Goal: Transaction & Acquisition: Purchase product/service

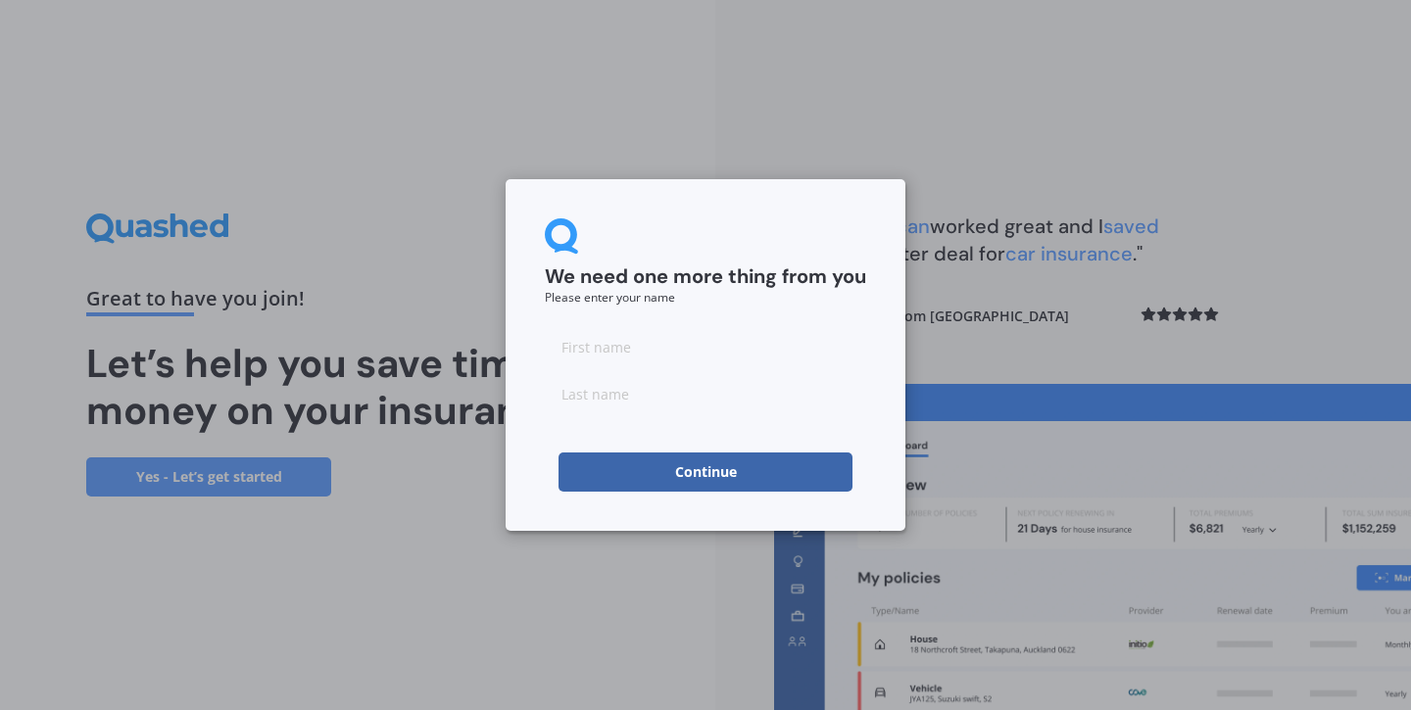
click at [706, 358] on input at bounding box center [705, 346] width 321 height 39
type input "Berin"
click at [688, 404] on input at bounding box center [705, 393] width 321 height 39
type input "[PERSON_NAME]"
click at [685, 465] on button "Continue" at bounding box center [705, 472] width 294 height 39
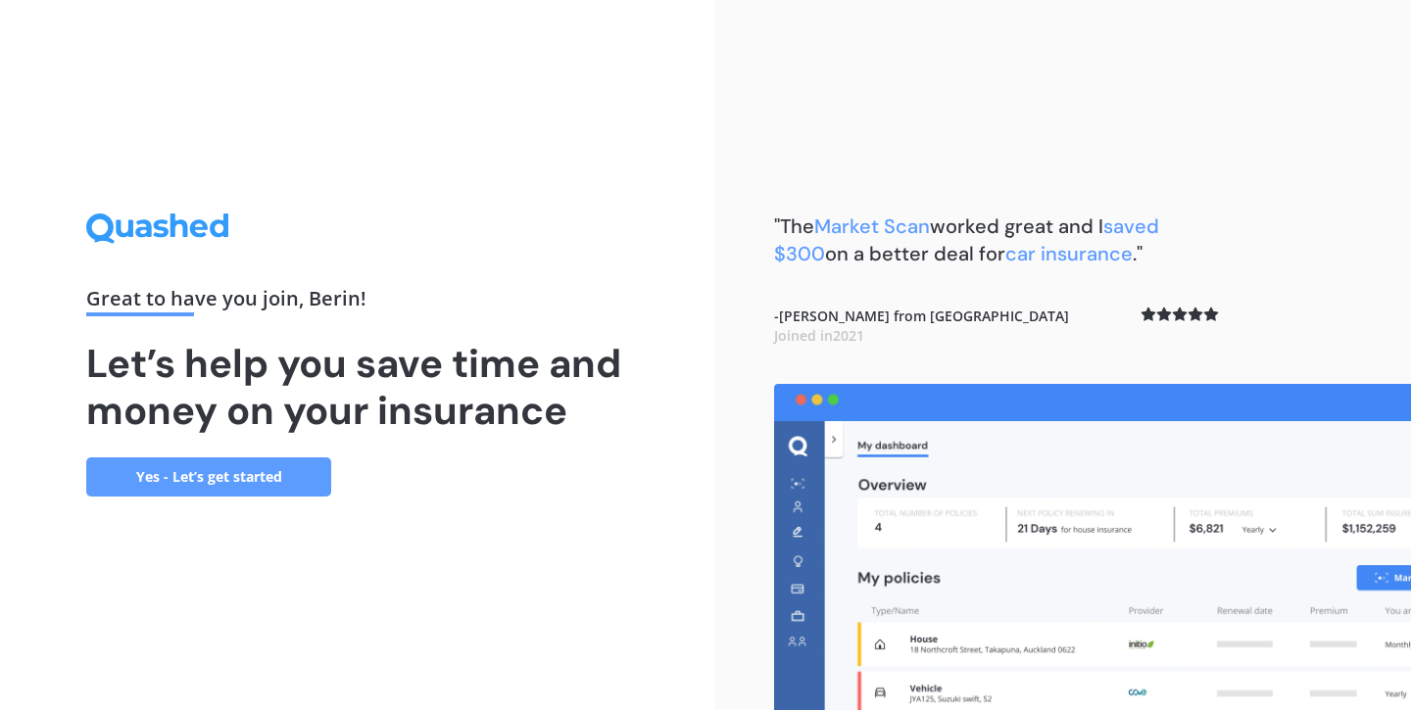
click at [248, 474] on link "Yes - Let’s get started" at bounding box center [208, 477] width 245 height 39
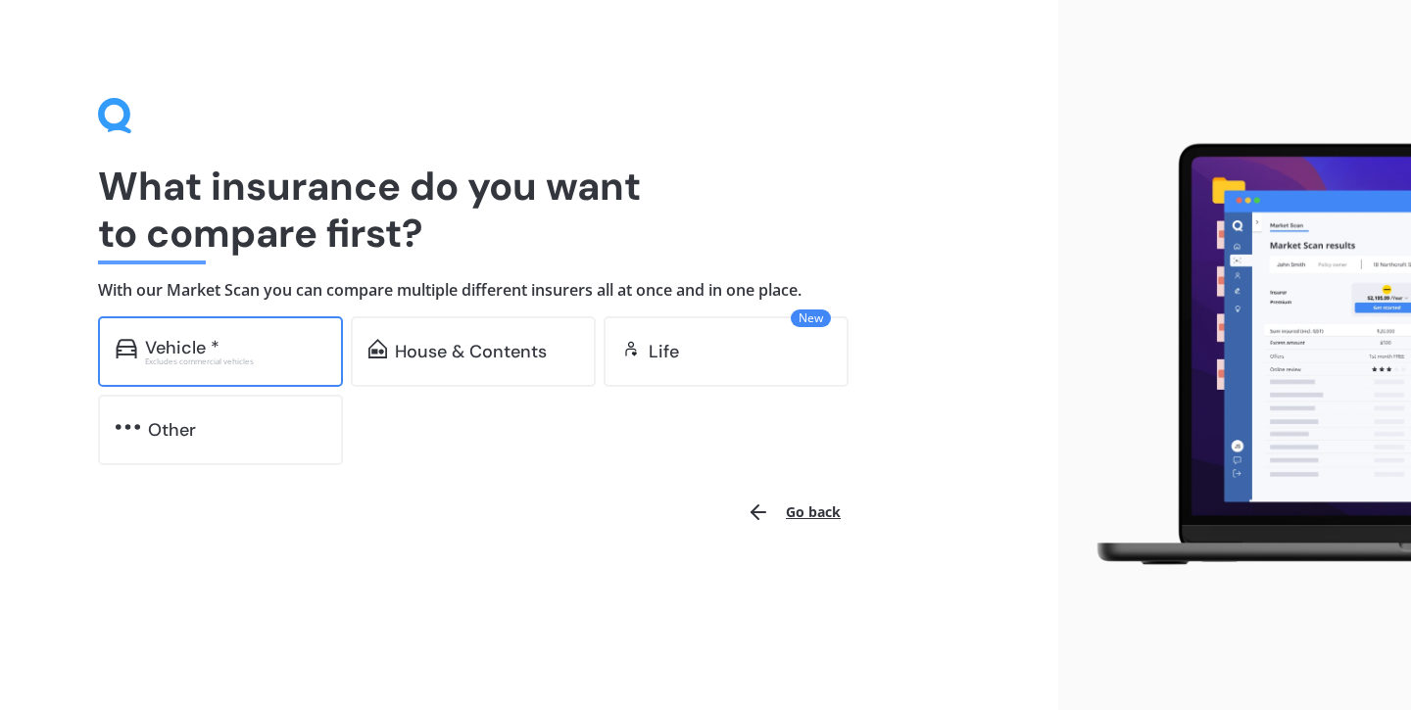
click at [228, 367] on div "Vehicle * Excludes commercial vehicles" at bounding box center [220, 351] width 245 height 71
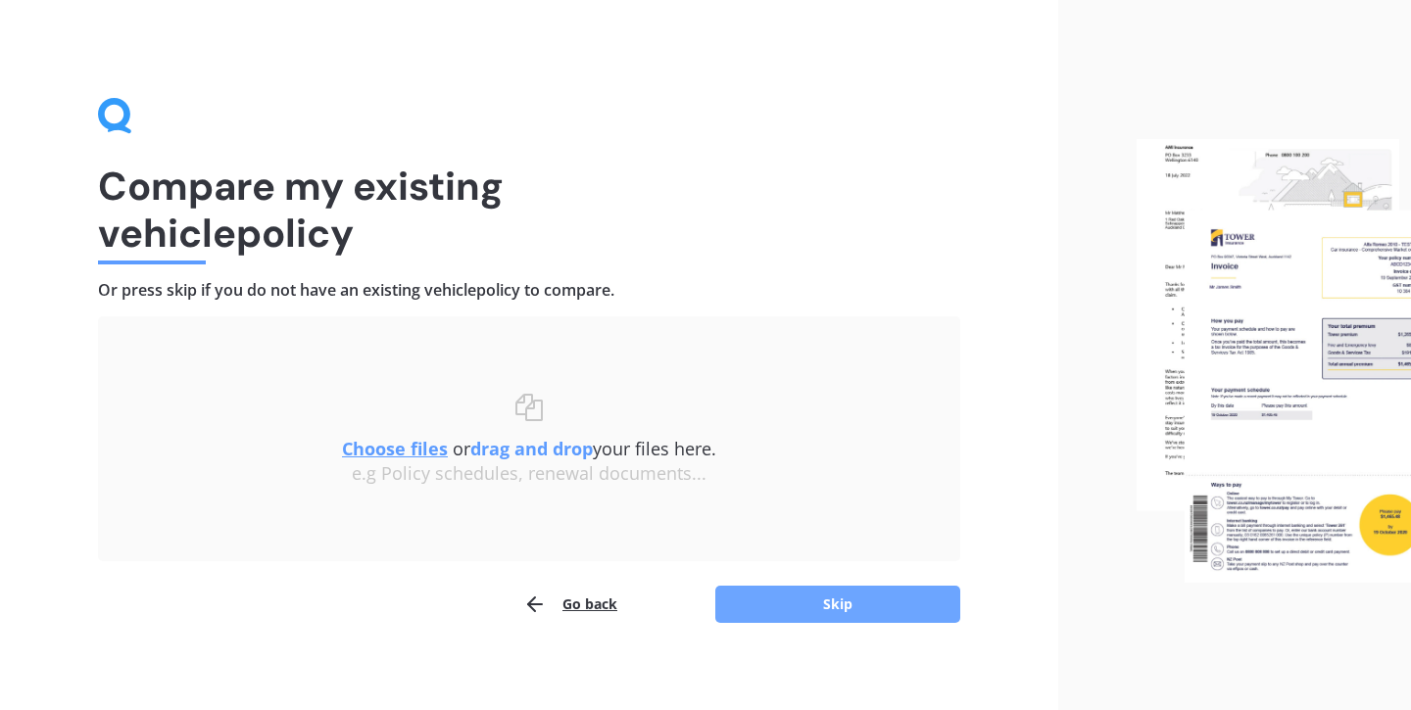
click at [836, 599] on button "Skip" at bounding box center [837, 604] width 245 height 37
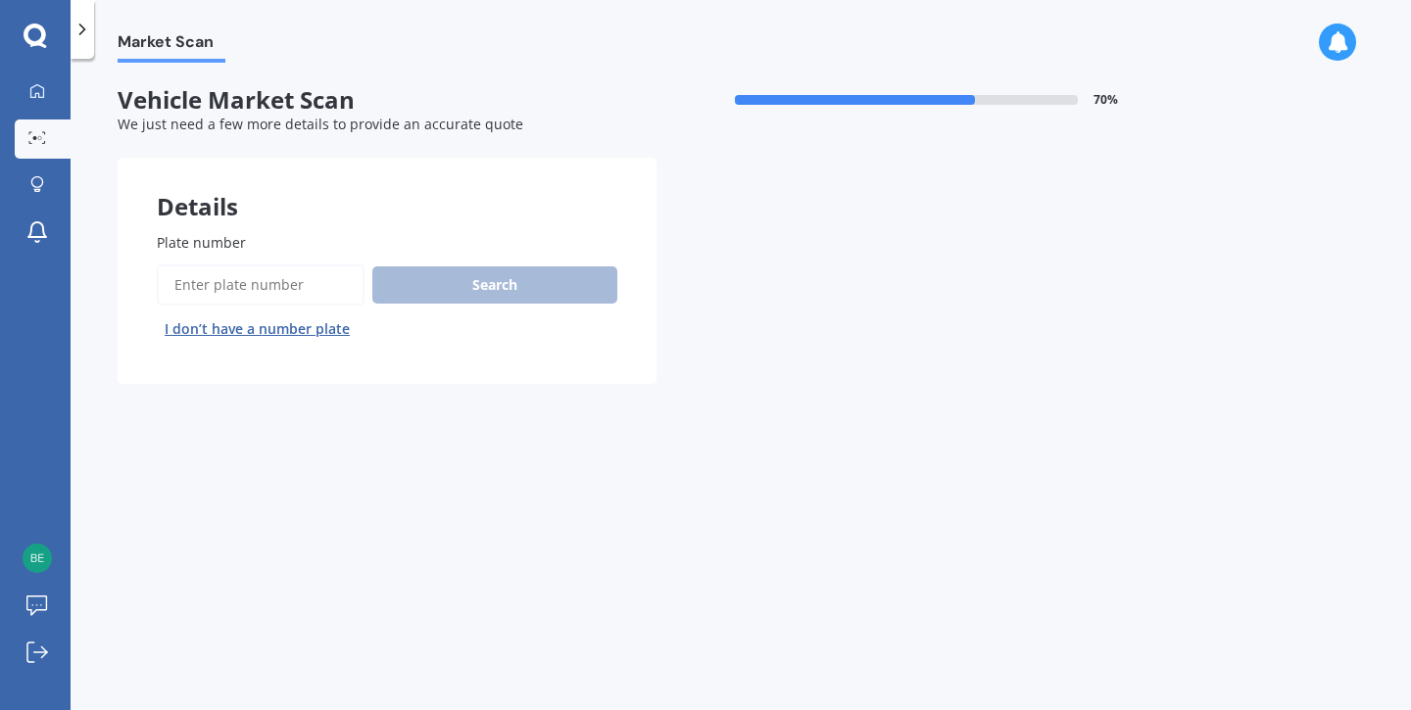
click at [278, 291] on input "Plate number" at bounding box center [261, 285] width 208 height 41
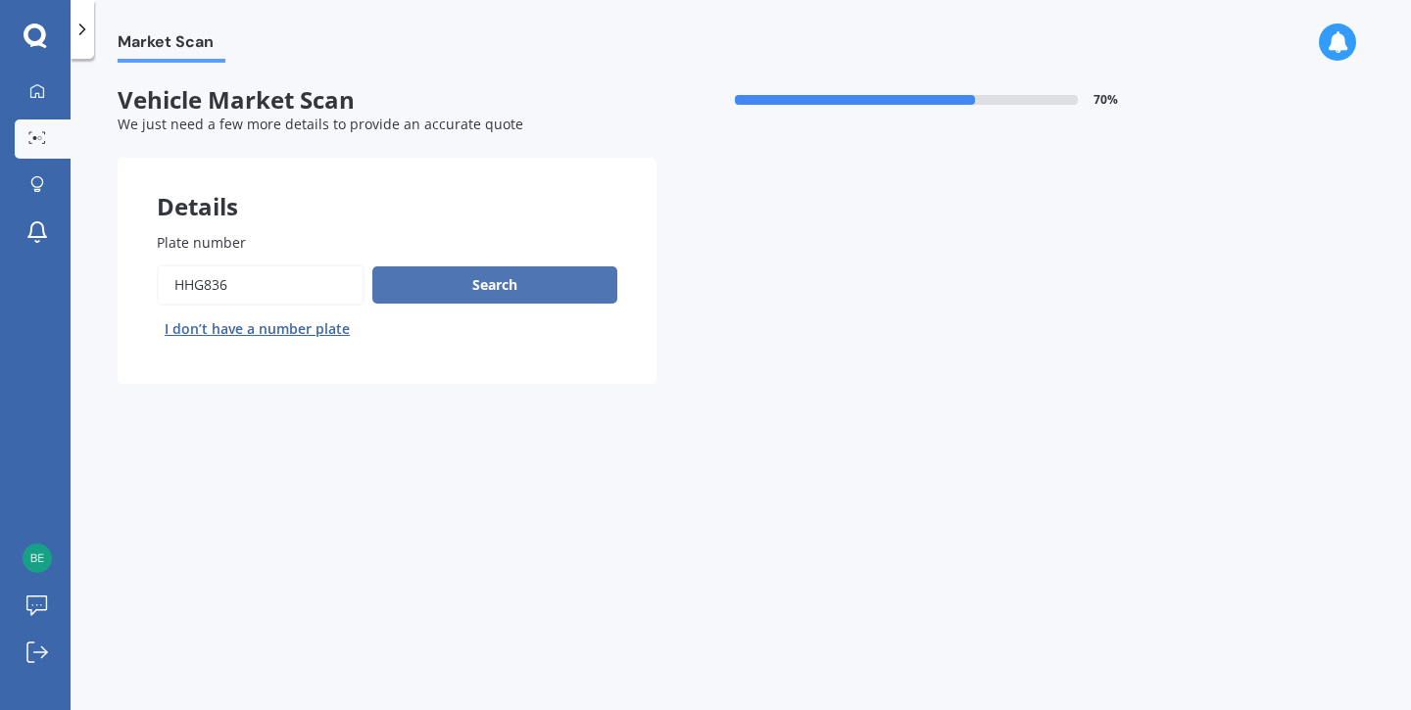
type input "hhg836"
click at [484, 280] on button "Search" at bounding box center [494, 284] width 245 height 37
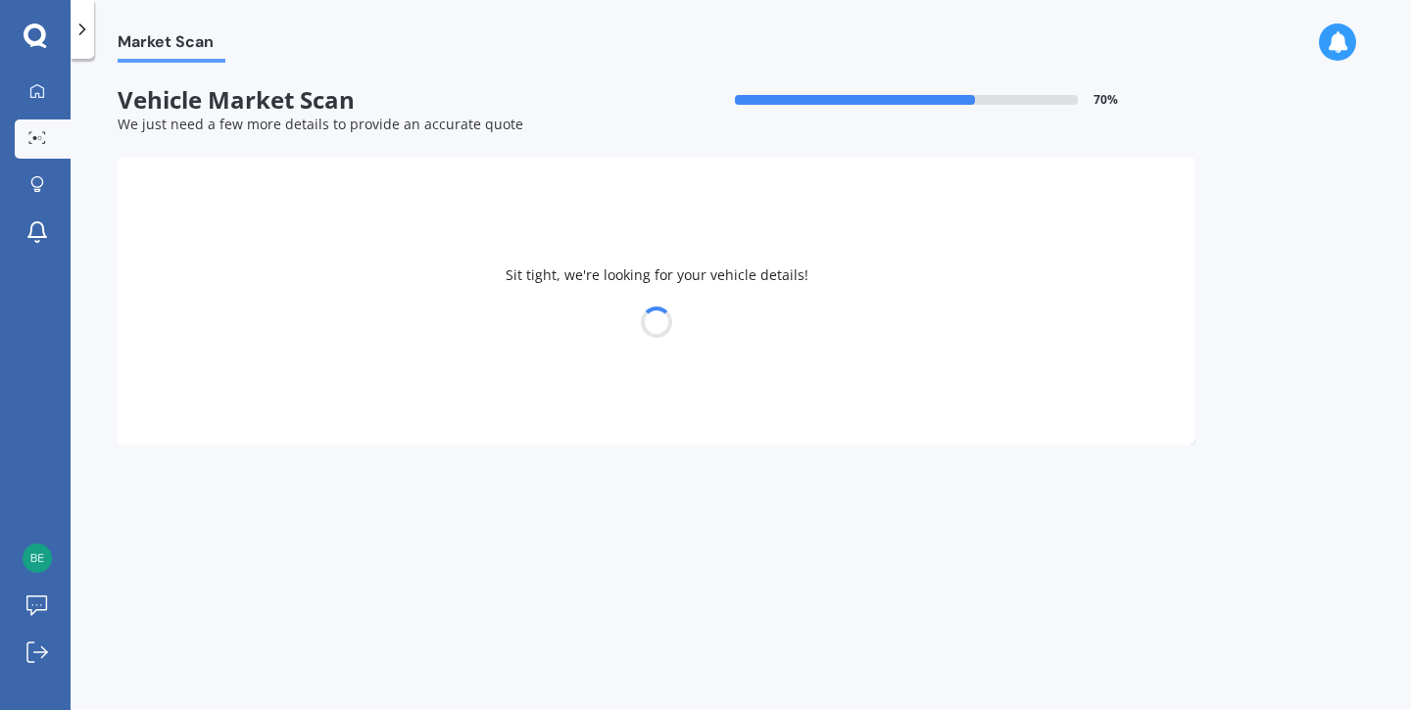
select select "FORD"
select select "TERRITORY"
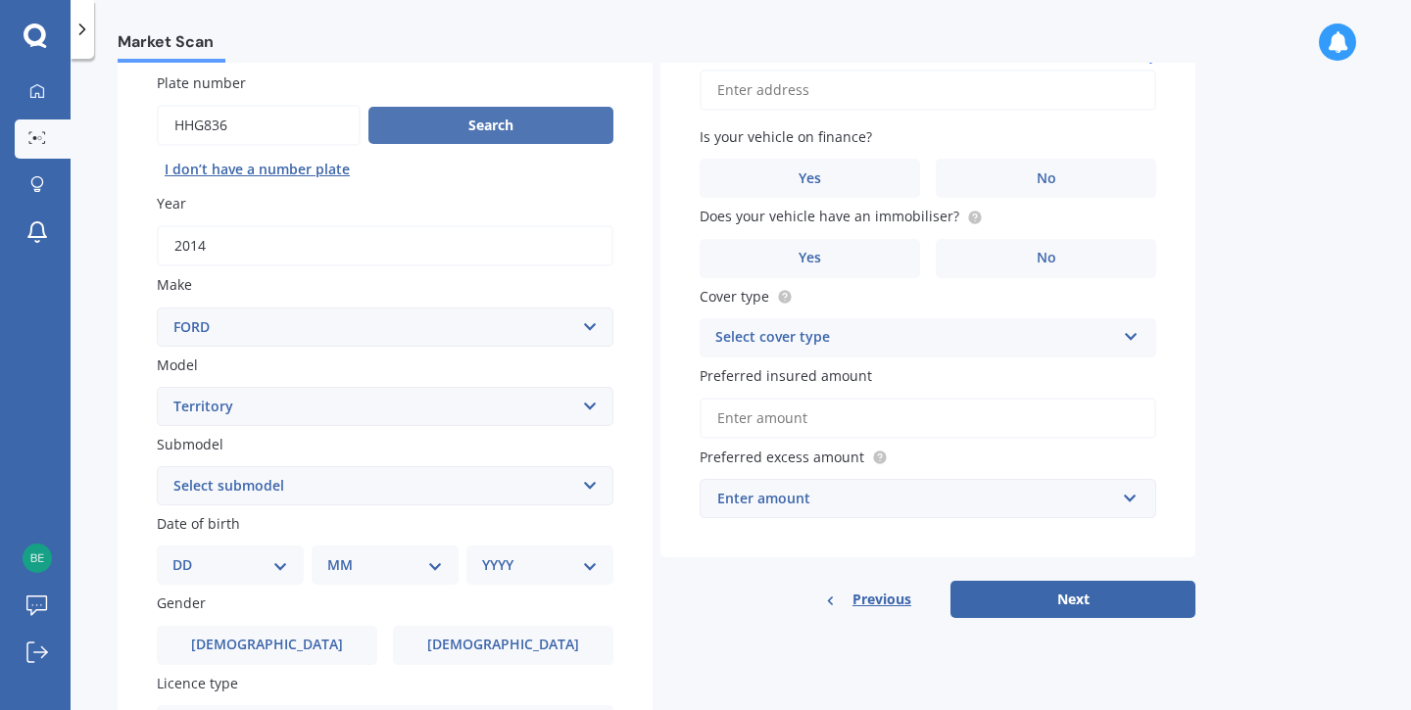
scroll to position [172, 0]
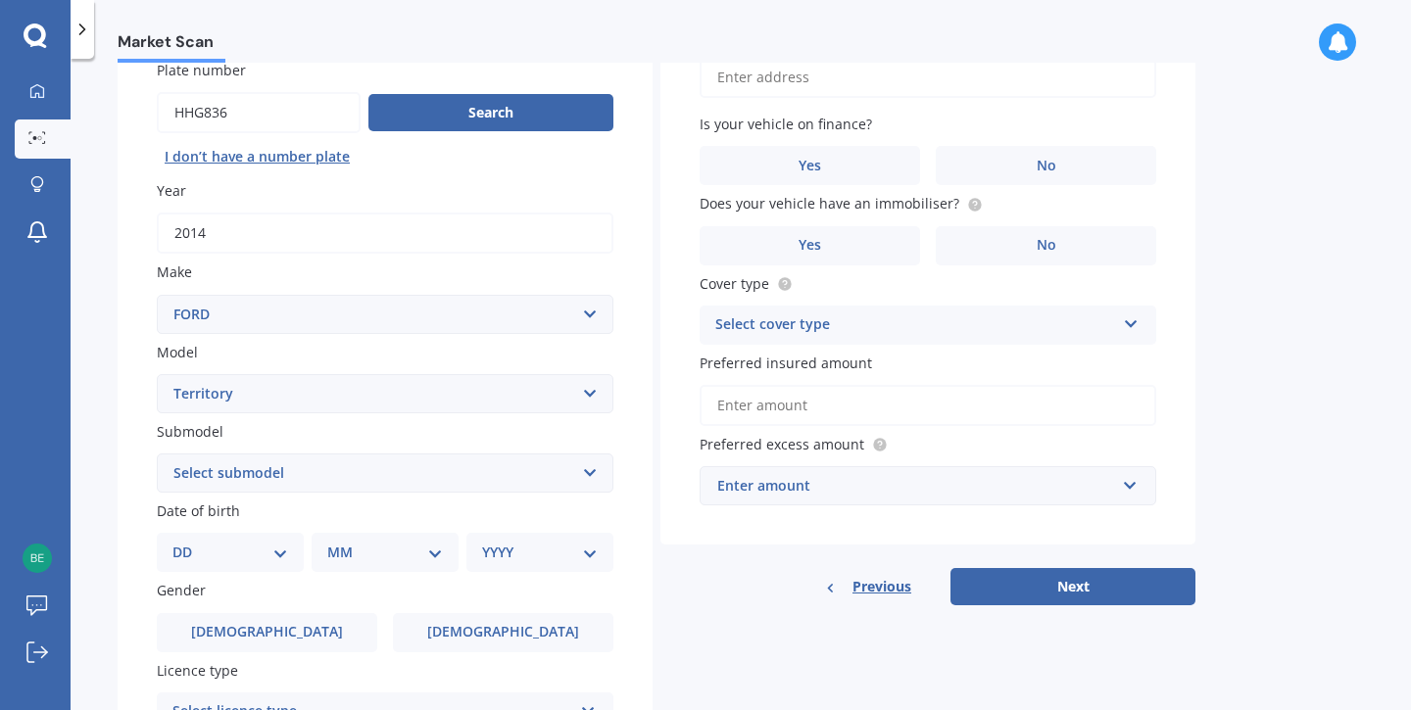
click at [592, 476] on select "Select submodel Ghia 4.0 Litre Turbo Petrol AWD Ghia non-turbo AWD Titanium 2.7…" at bounding box center [385, 473] width 457 height 39
select select "TITANIUM 2.7L V6 TURBO DIESEL"
click at [277, 552] on select "DD 01 02 03 04 05 06 07 08 09 10 11 12 13 14 15 16 17 18 19 20 21 22 23 24 25 2…" at bounding box center [230, 553] width 116 height 22
select select "26"
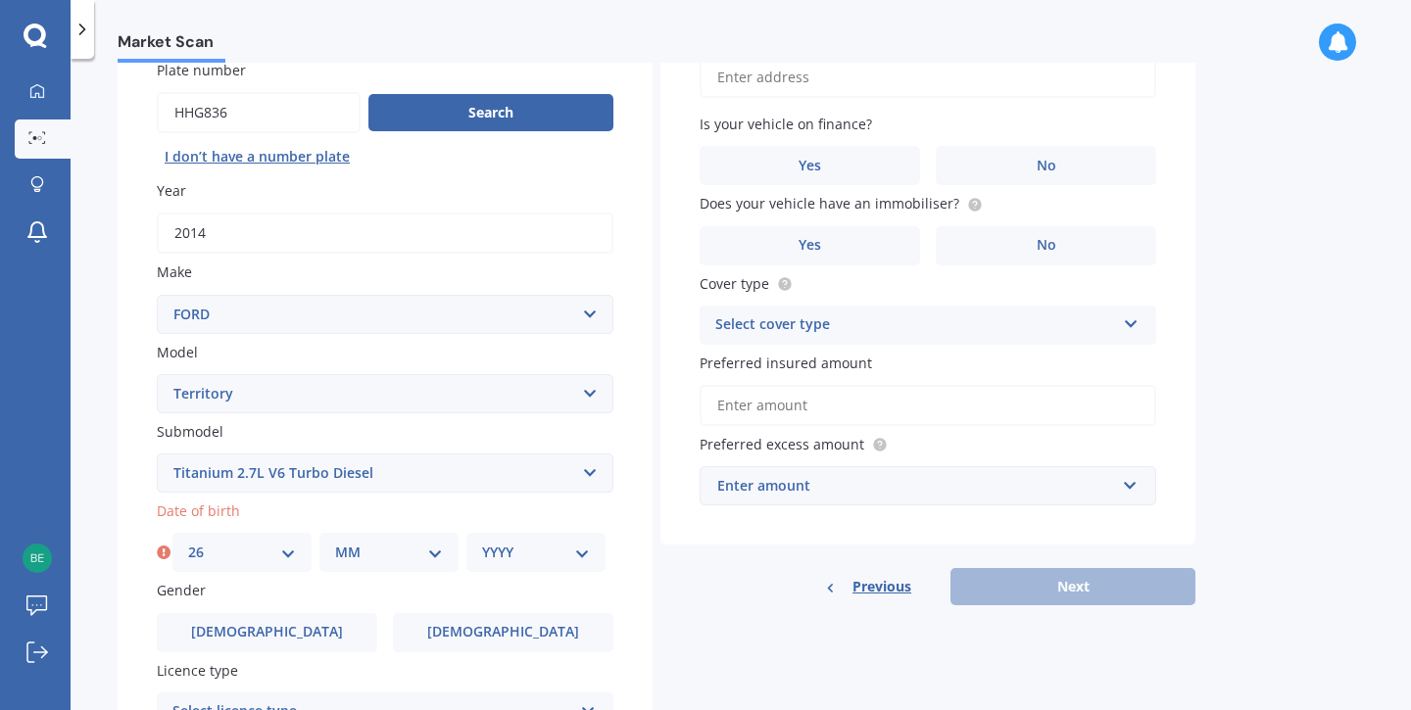
click at [426, 549] on select "MM 01 02 03 04 05 06 07 08 09 10 11 12" at bounding box center [389, 553] width 108 height 22
select select "12"
click at [586, 554] on select "YYYY 2025 2024 2023 2022 2021 2020 2019 2018 2017 2016 2015 2014 2013 2012 2011…" at bounding box center [536, 553] width 108 height 22
select select "1972"
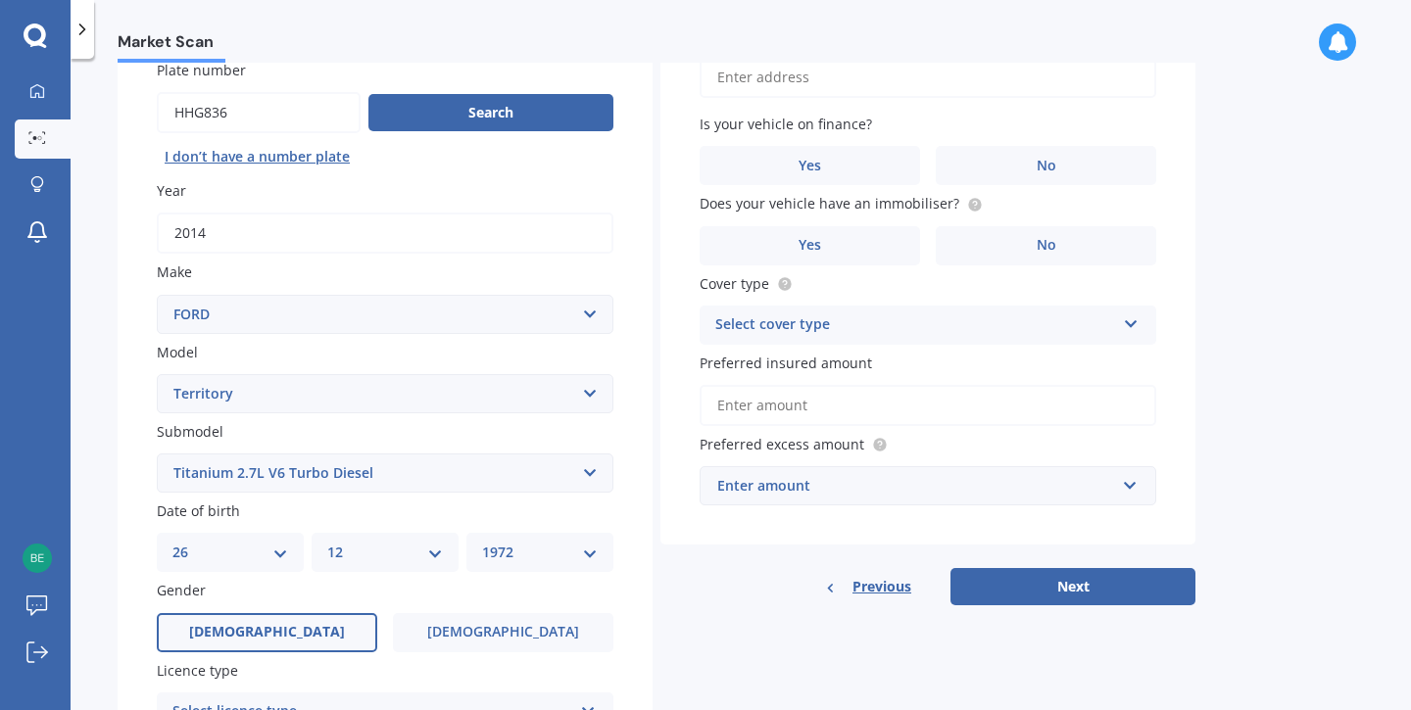
click at [318, 627] on label "[DEMOGRAPHIC_DATA]" at bounding box center [267, 632] width 220 height 39
click at [0, 0] on input "[DEMOGRAPHIC_DATA]" at bounding box center [0, 0] width 0 height 0
click at [275, 631] on span "[DEMOGRAPHIC_DATA]" at bounding box center [267, 632] width 156 height 17
click at [0, 0] on input "[DEMOGRAPHIC_DATA]" at bounding box center [0, 0] width 0 height 0
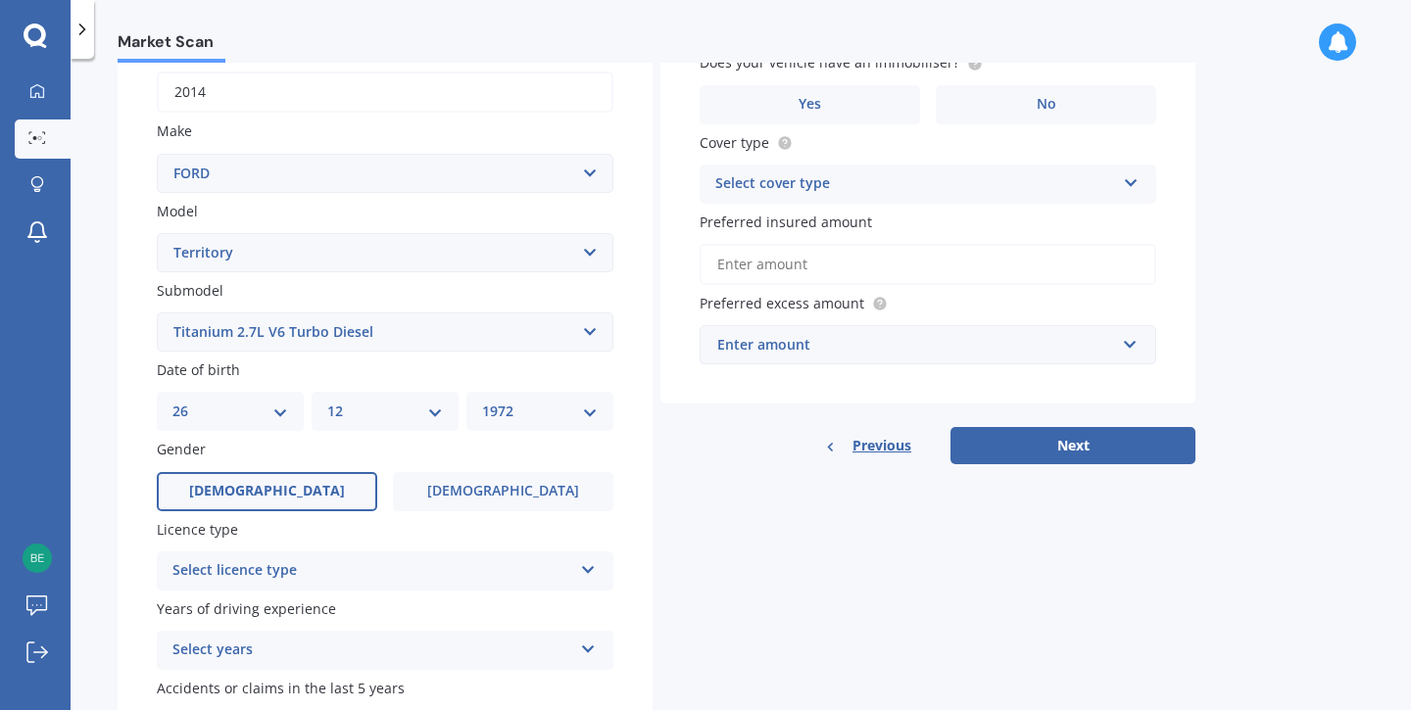
scroll to position [334, 0]
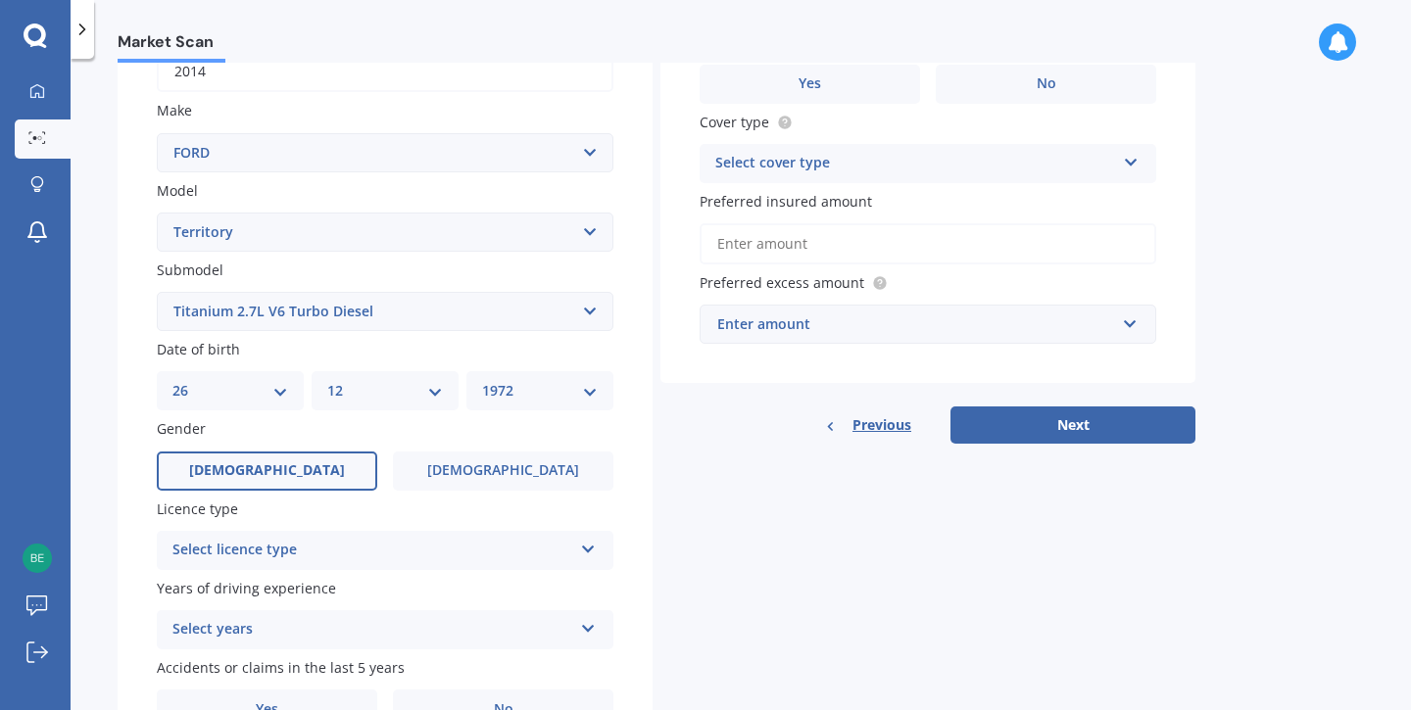
click at [587, 546] on icon at bounding box center [588, 546] width 17 height 14
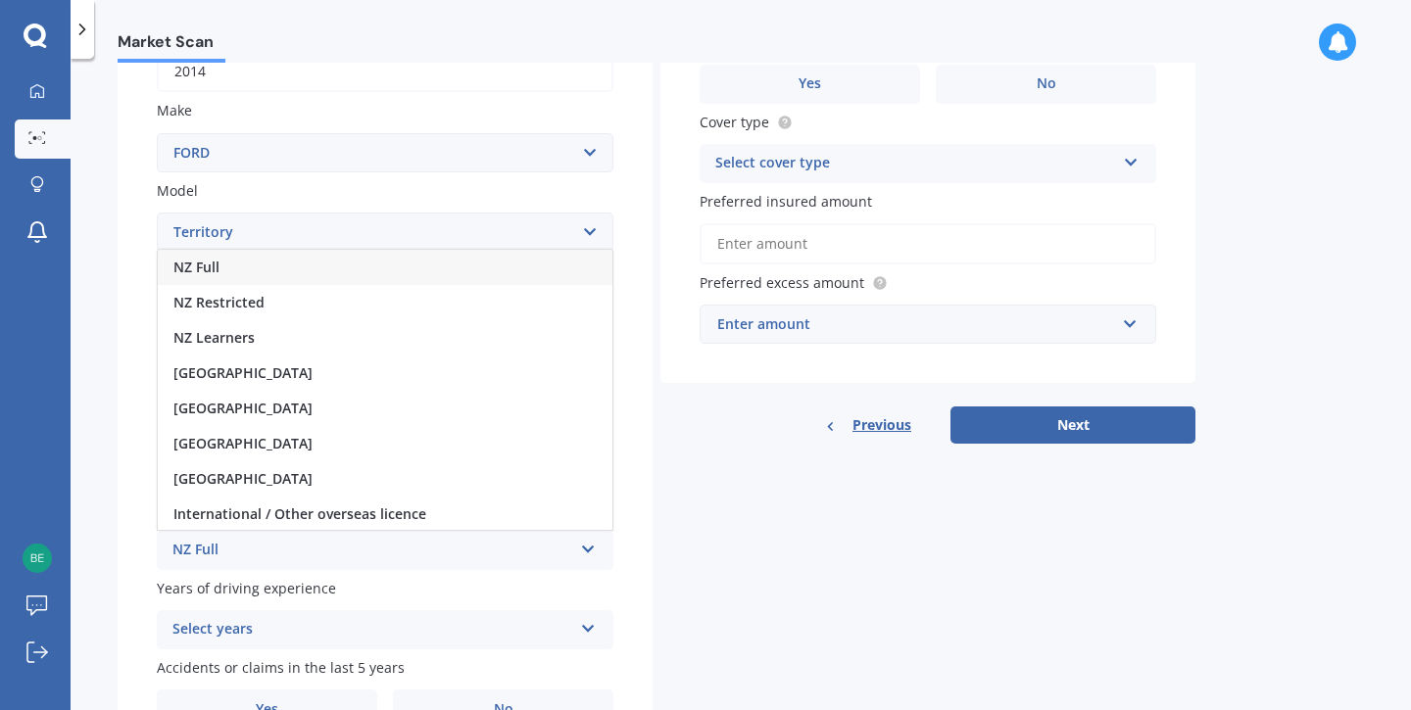
click at [222, 268] on div "NZ Full" at bounding box center [385, 267] width 455 height 35
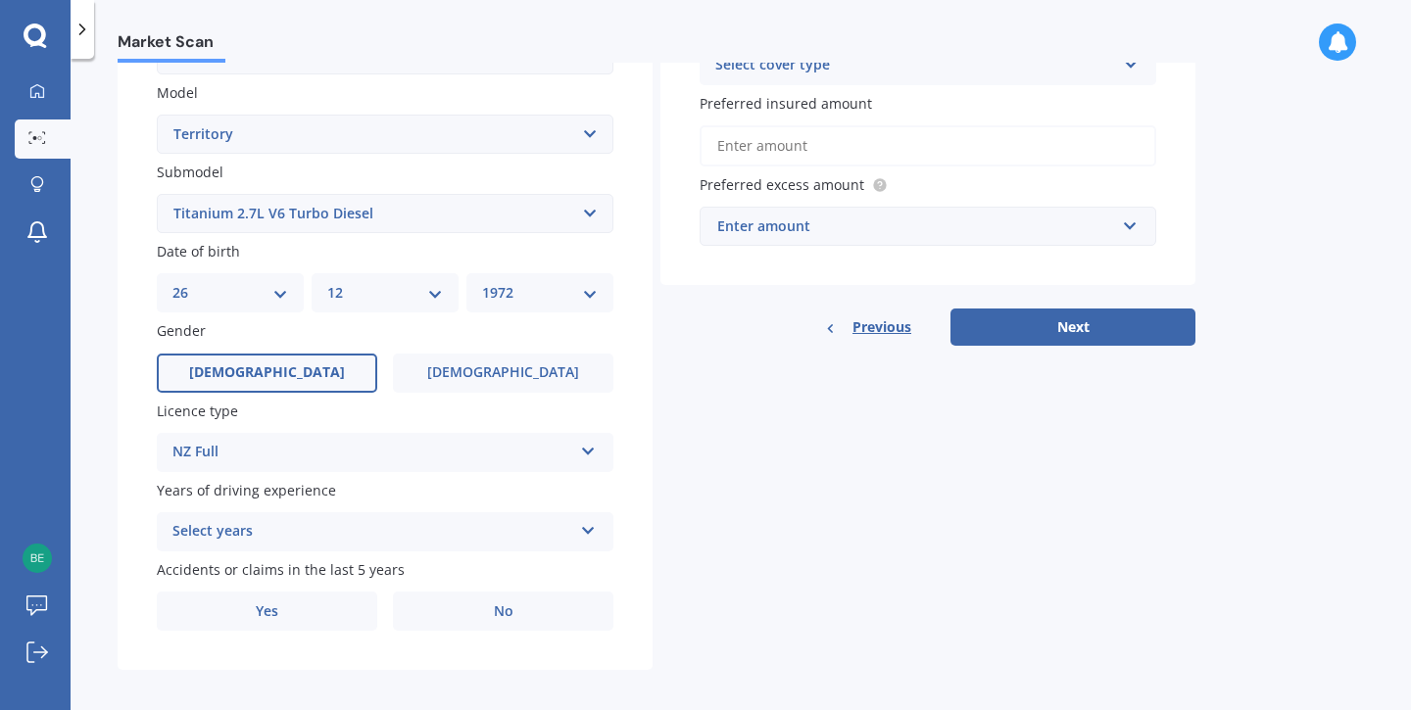
scroll to position [443, 0]
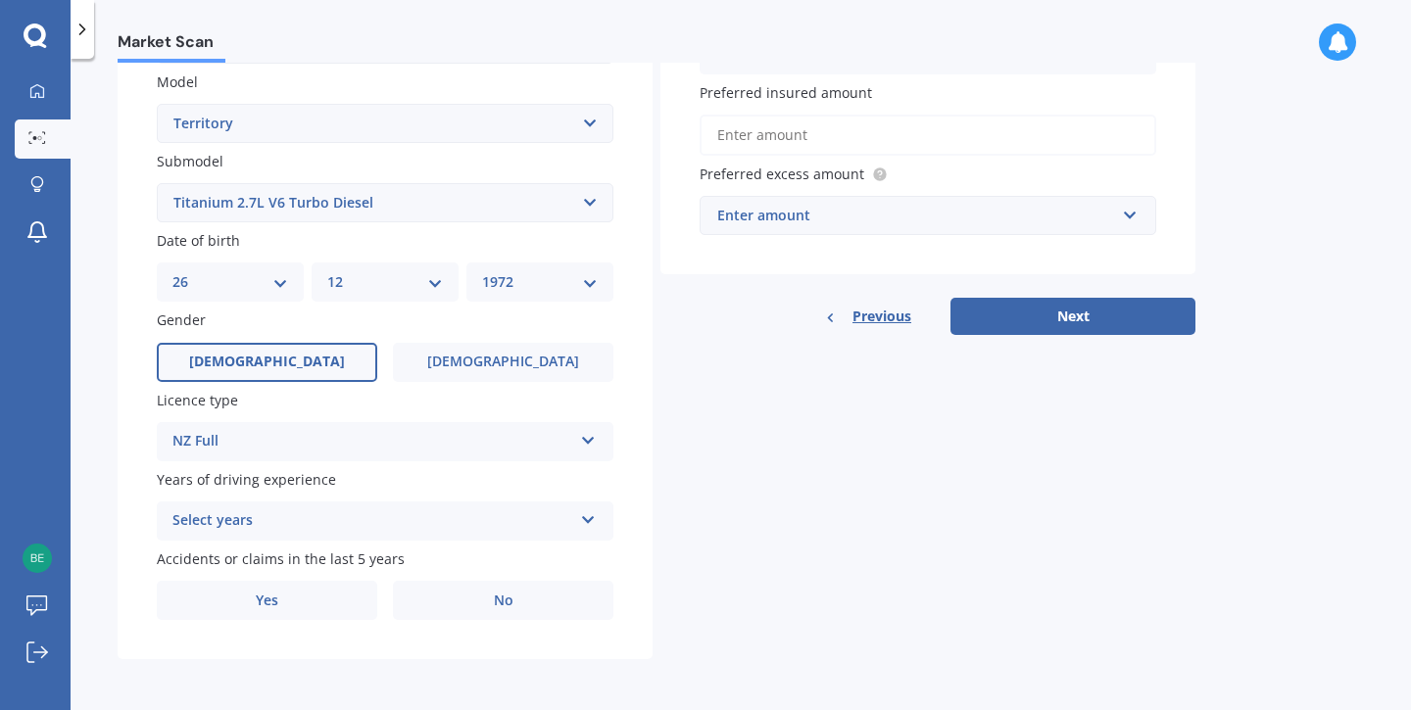
click at [589, 518] on icon at bounding box center [588, 516] width 17 height 14
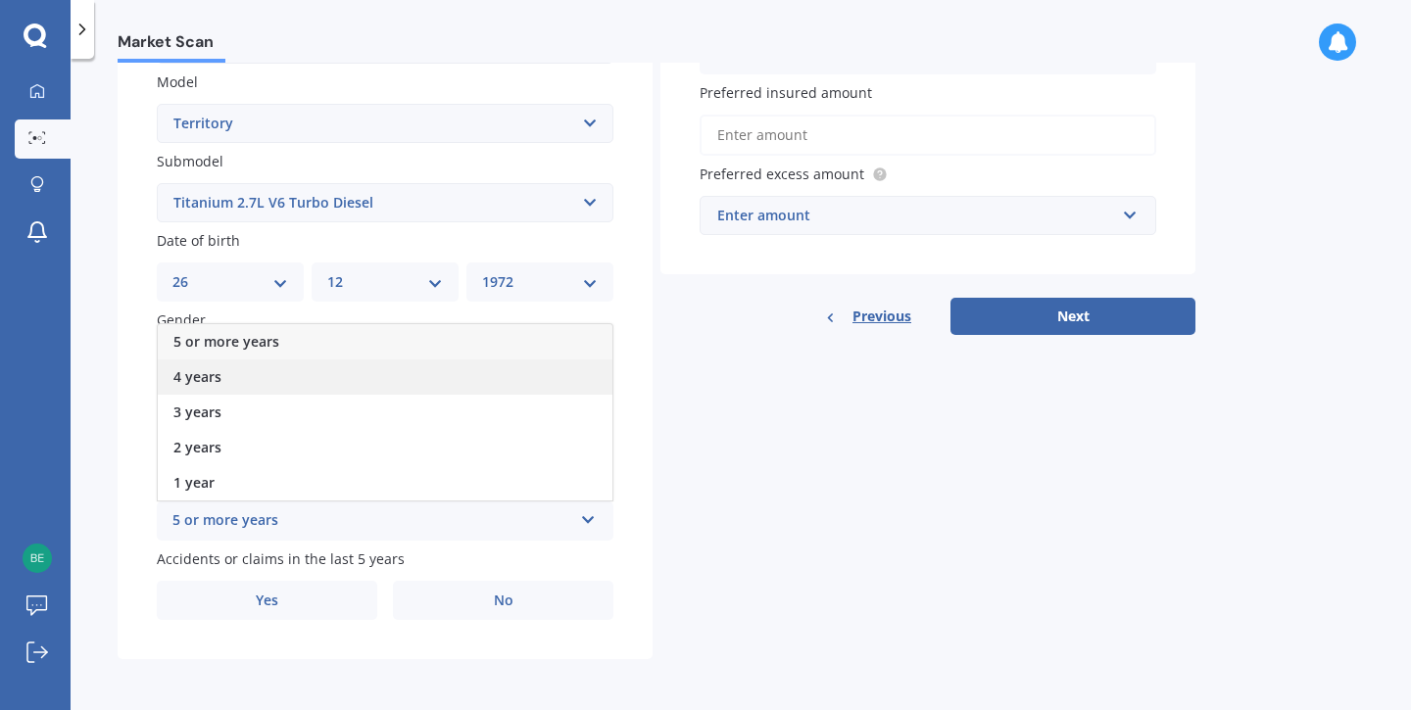
scroll to position [298, 0]
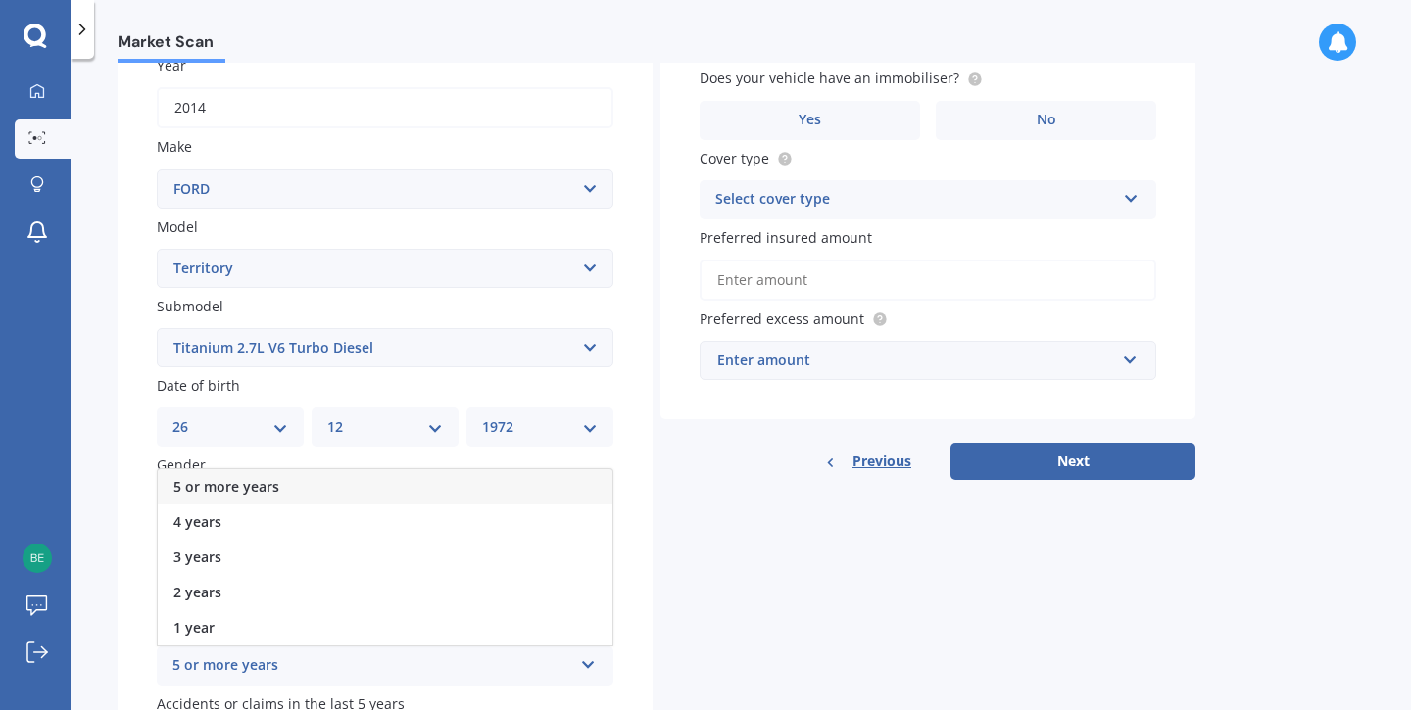
click at [246, 483] on span "5 or more years" at bounding box center [226, 486] width 106 height 19
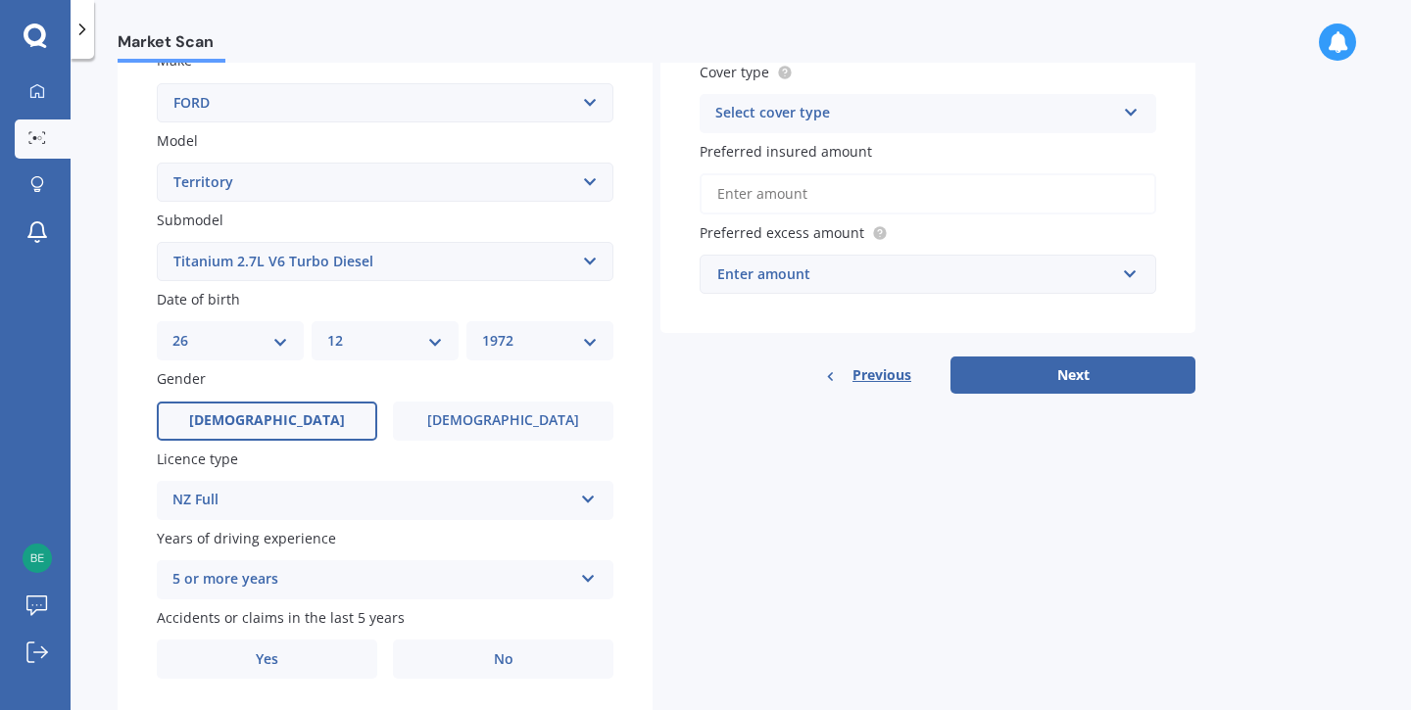
scroll to position [443, 0]
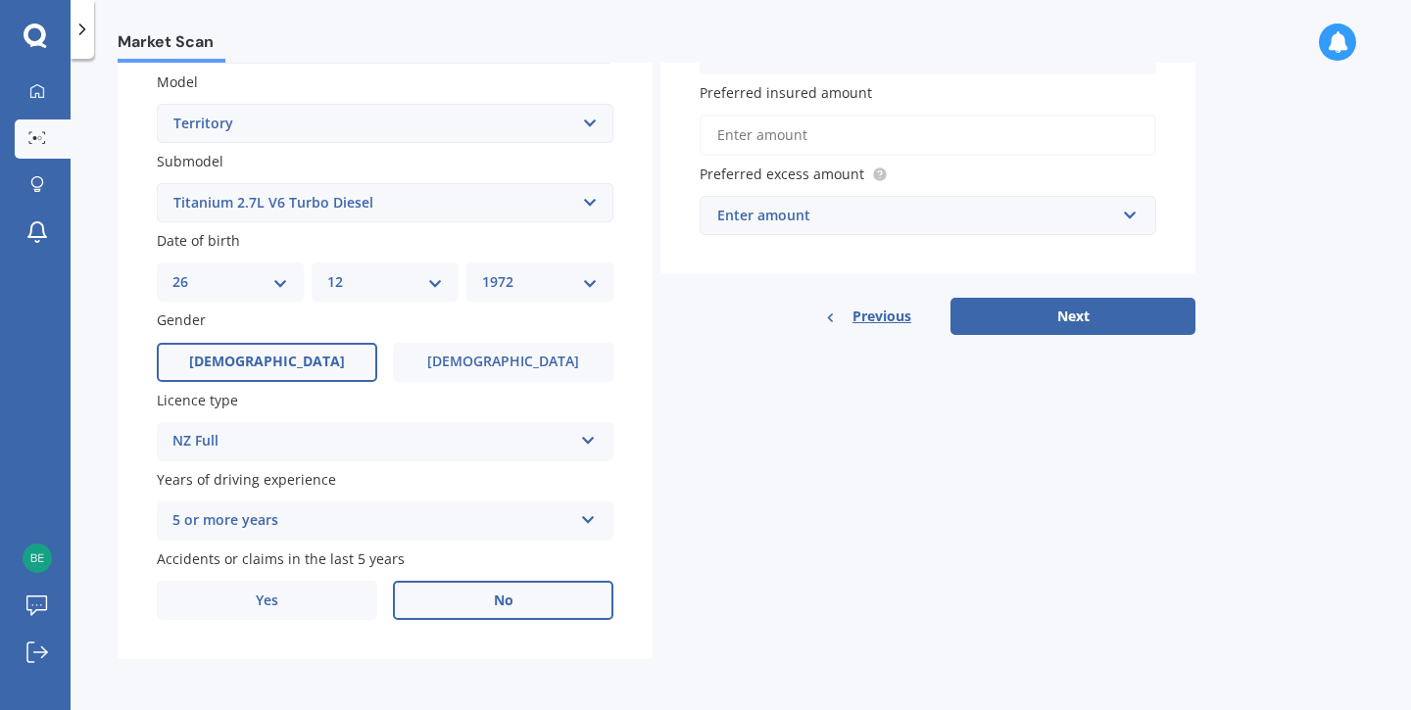
click at [511, 600] on span "No" at bounding box center [504, 601] width 20 height 17
click at [0, 0] on input "No" at bounding box center [0, 0] width 0 height 0
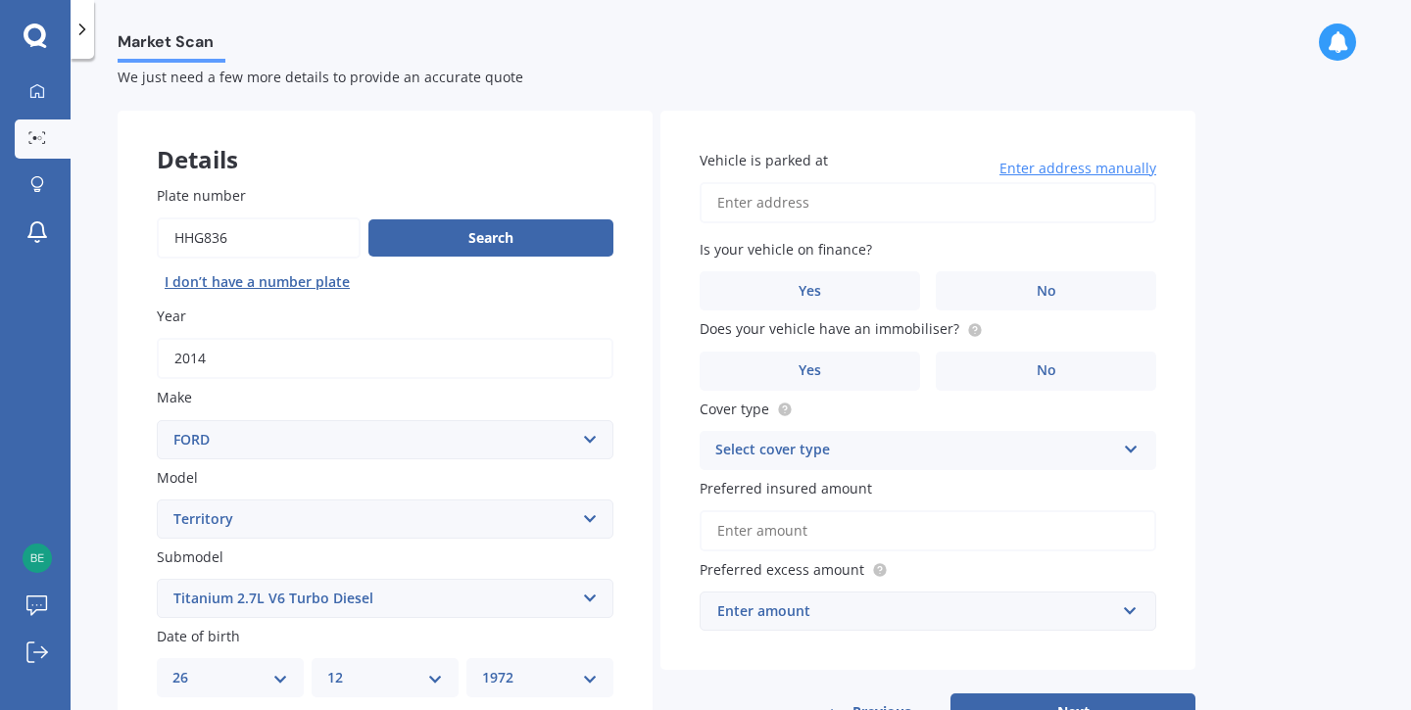
scroll to position [0, 0]
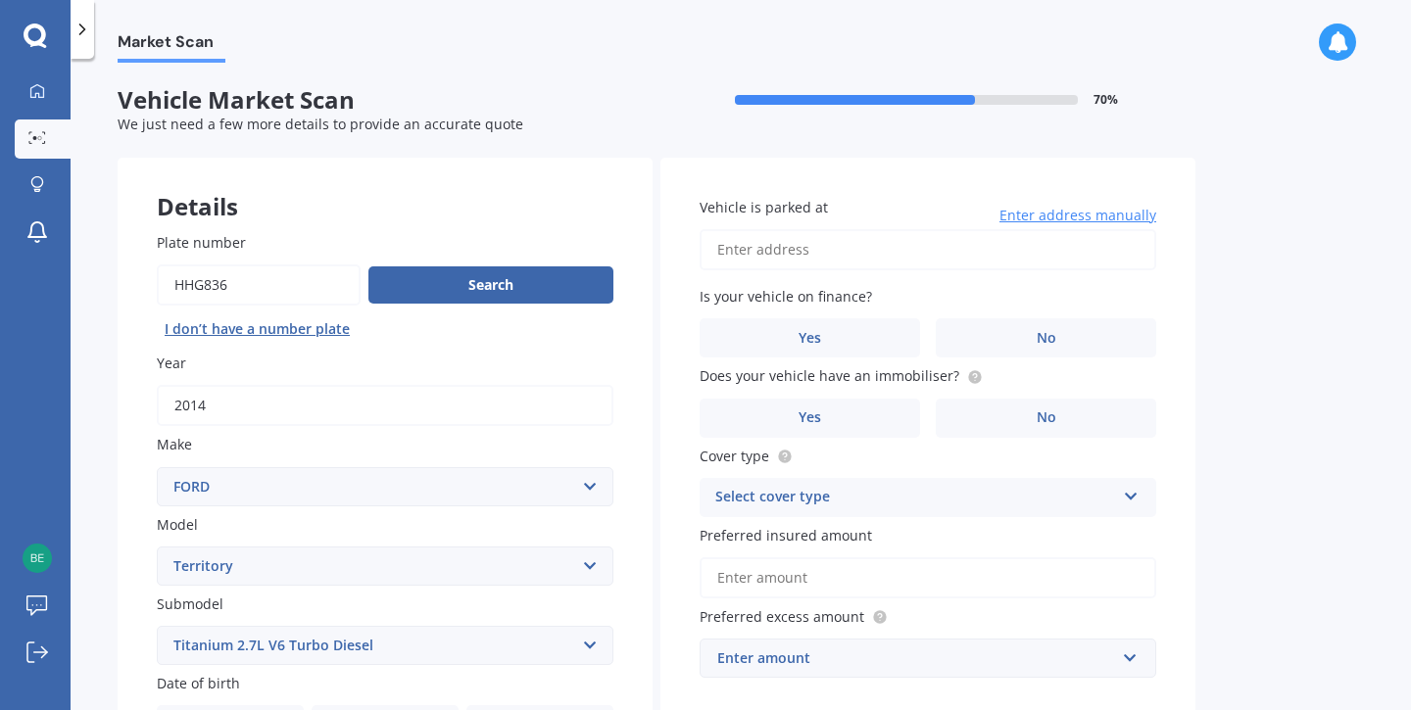
click at [966, 256] on input "Vehicle is parked at" at bounding box center [927, 249] width 457 height 41
type input "[STREET_ADDRESS]"
click at [1021, 330] on label "No" at bounding box center [1046, 337] width 220 height 39
click at [0, 0] on input "No" at bounding box center [0, 0] width 0 height 0
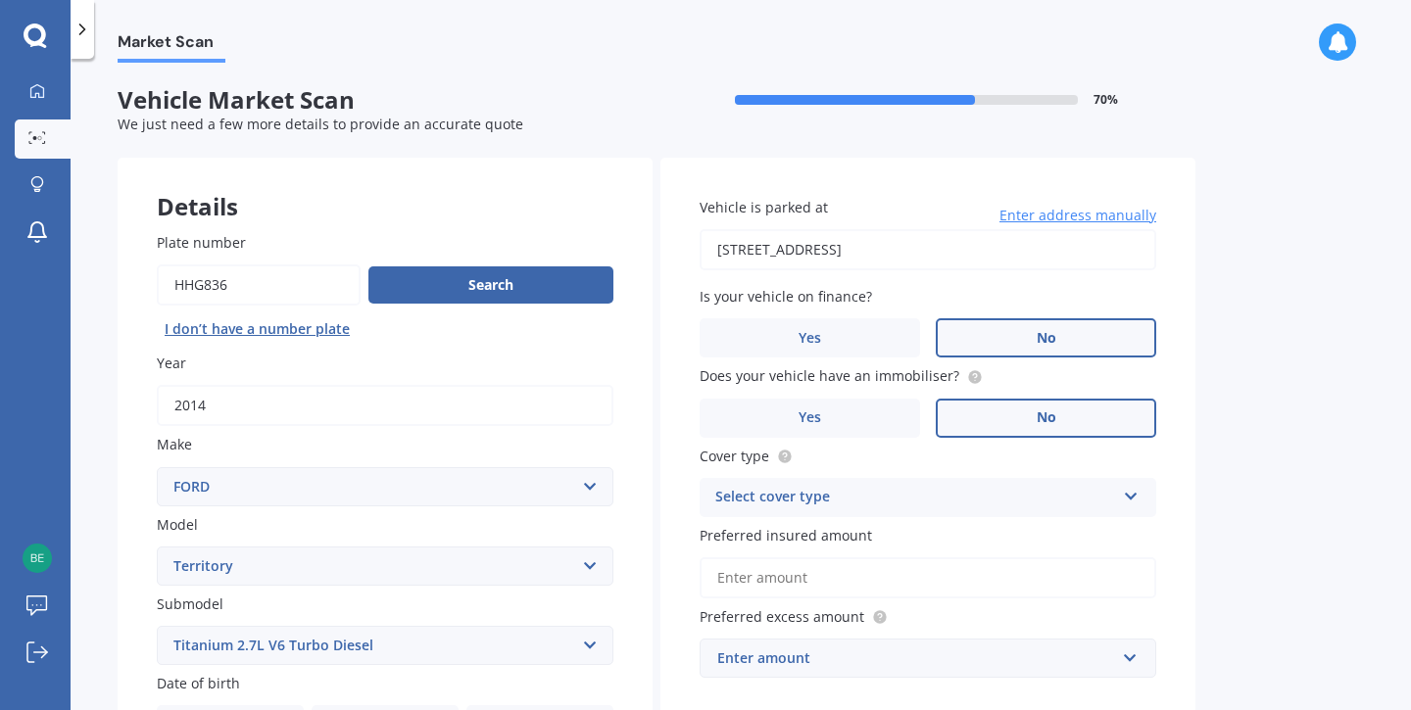
click at [1045, 416] on span "No" at bounding box center [1047, 418] width 20 height 17
click at [0, 0] on input "No" at bounding box center [0, 0] width 0 height 0
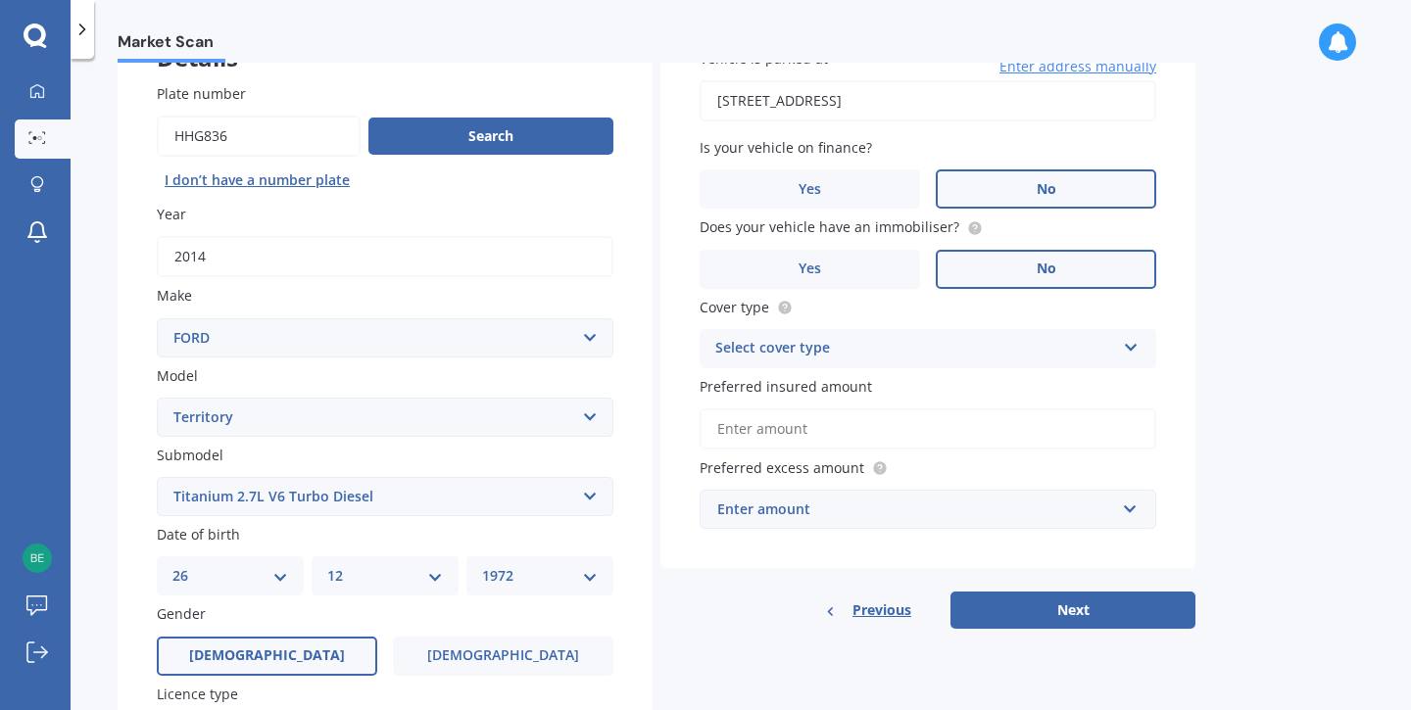
scroll to position [151, 0]
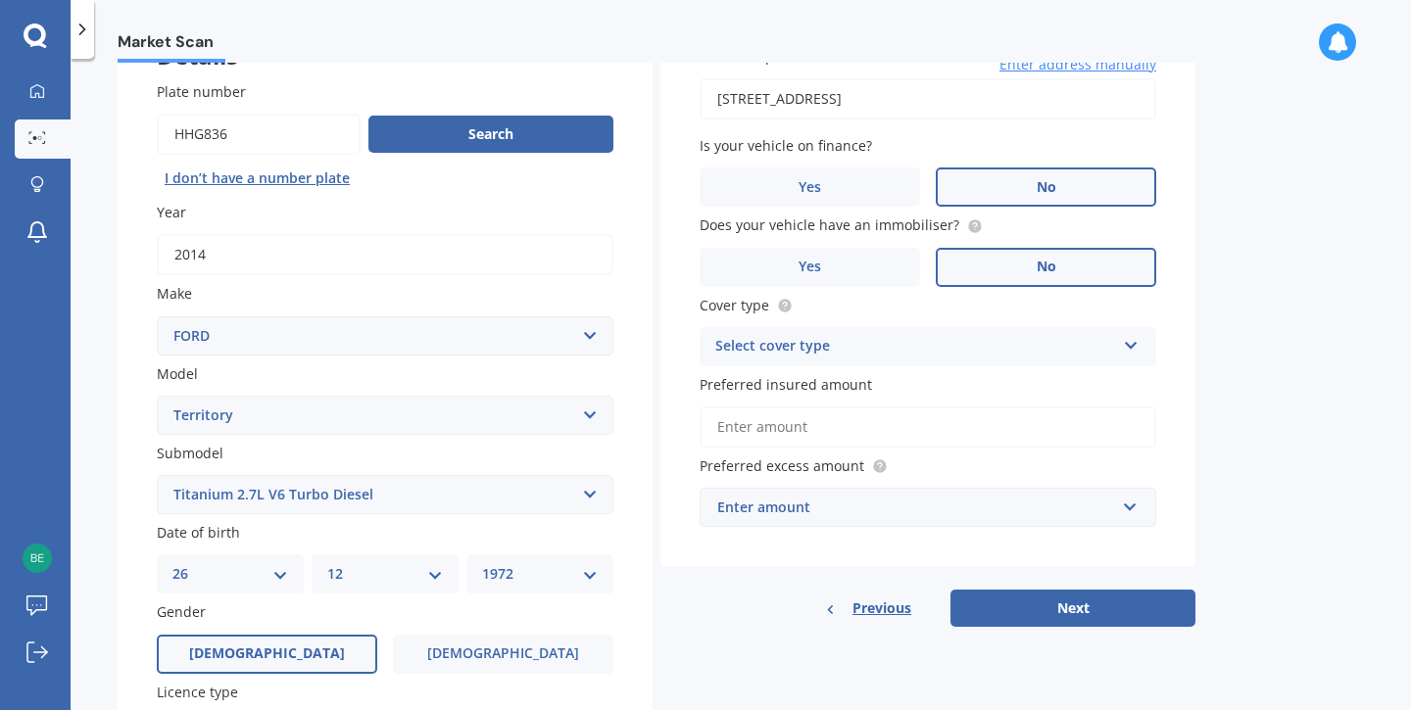
click at [1126, 341] on icon at bounding box center [1131, 342] width 17 height 14
click at [1101, 374] on div "Comprehensive" at bounding box center [927, 384] width 455 height 35
click at [850, 424] on input "Preferred insured amount" at bounding box center [927, 427] width 457 height 41
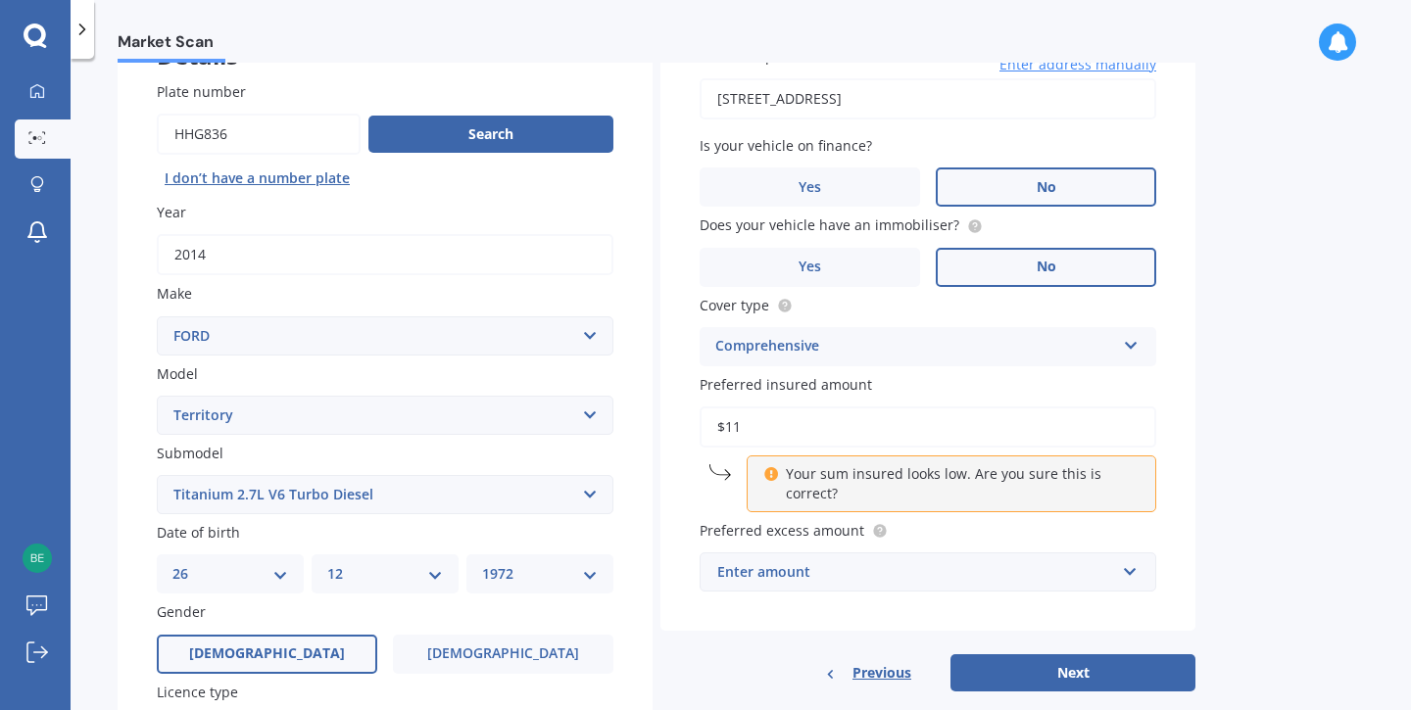
type input "$1"
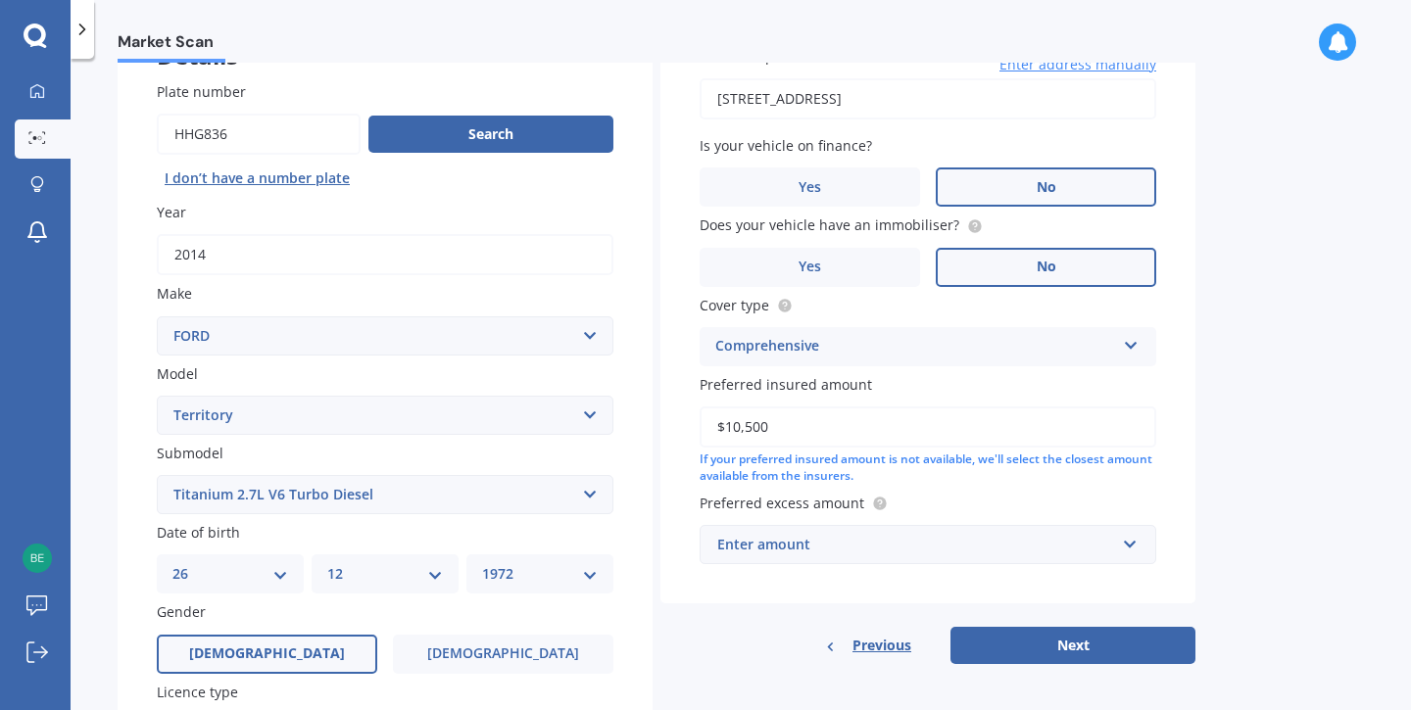
type input "$10,500"
click at [1128, 543] on input "text" at bounding box center [920, 544] width 439 height 37
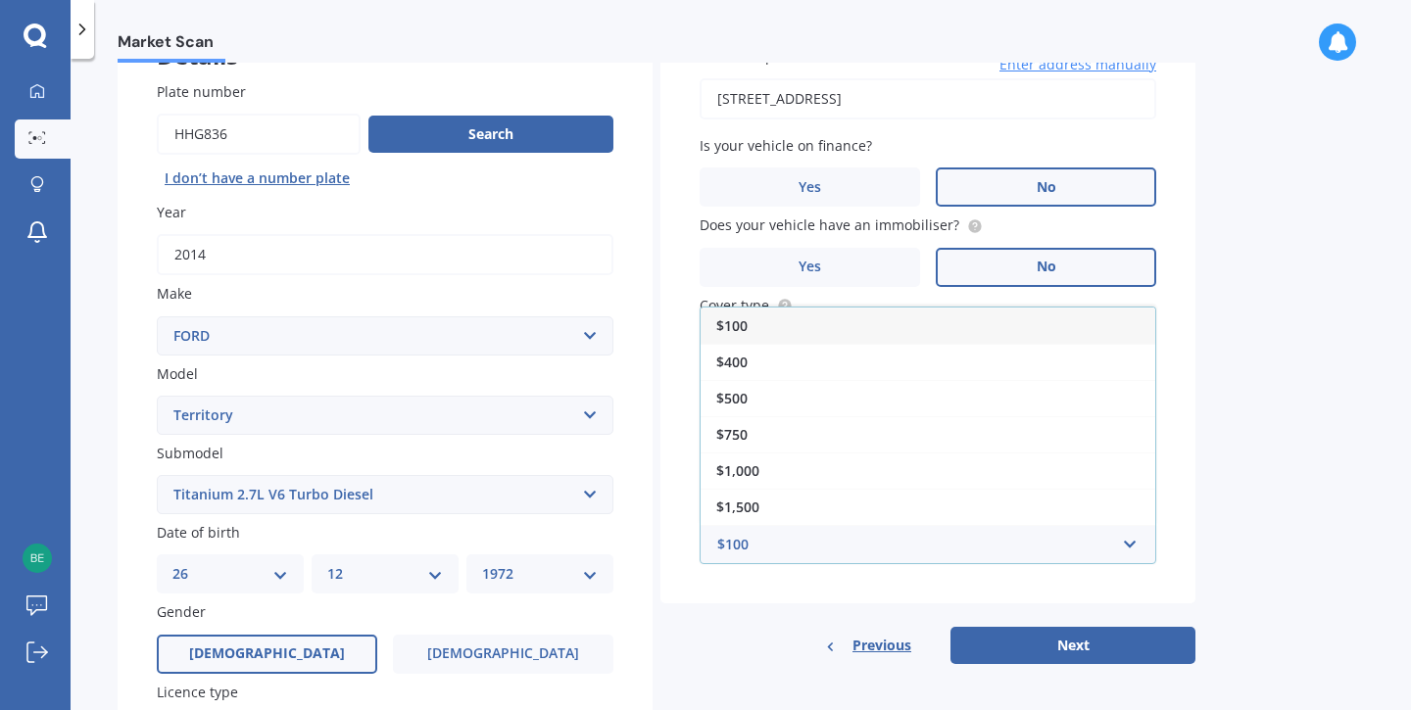
click at [1066, 322] on div "$100" at bounding box center [927, 326] width 455 height 36
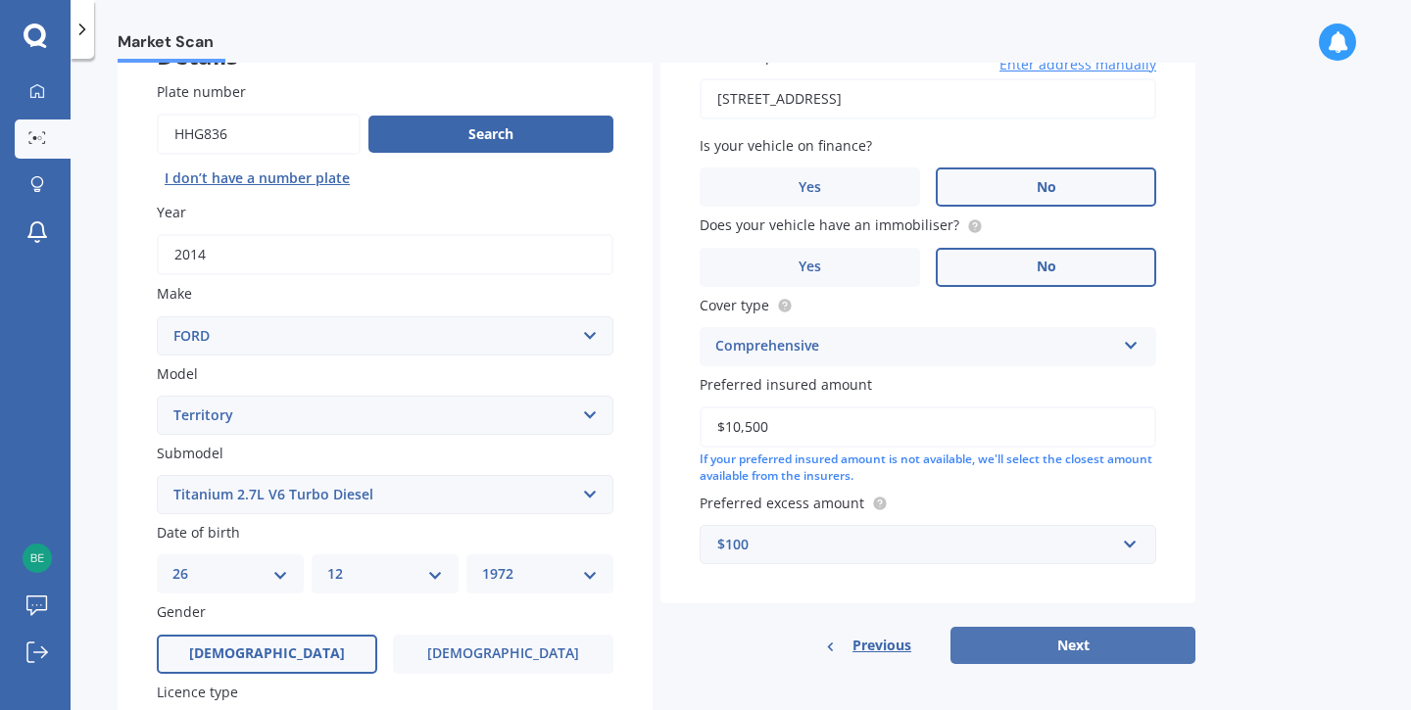
click at [1087, 636] on button "Next" at bounding box center [1072, 645] width 245 height 37
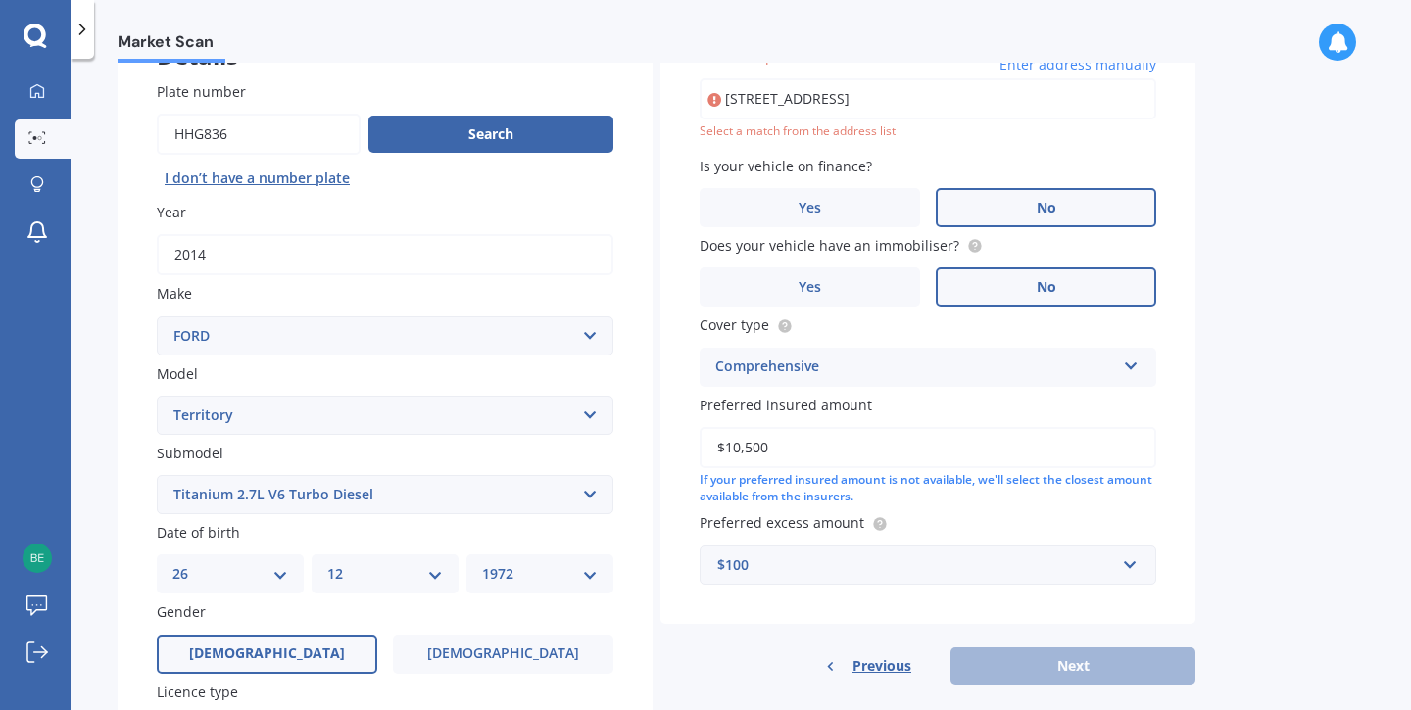
scroll to position [134, 0]
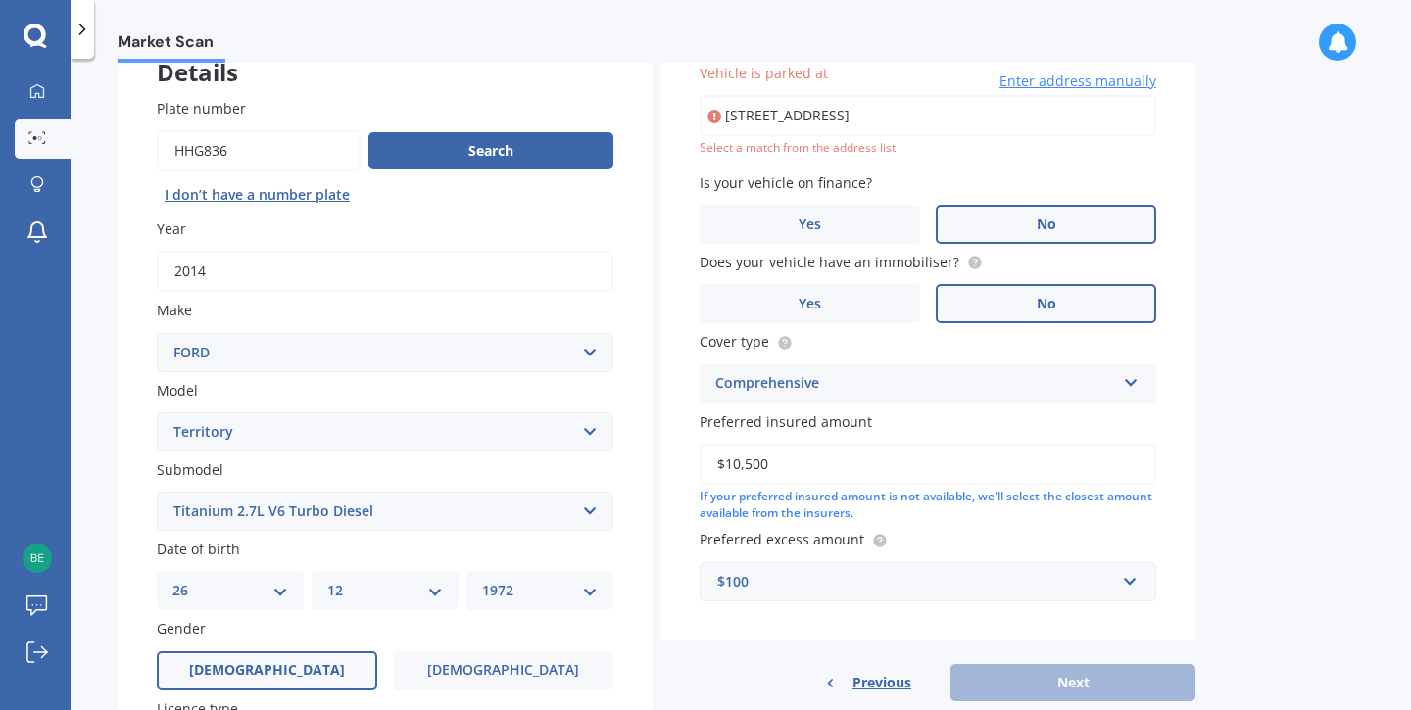
click at [1102, 115] on input "[STREET_ADDRESS]" at bounding box center [927, 115] width 457 height 41
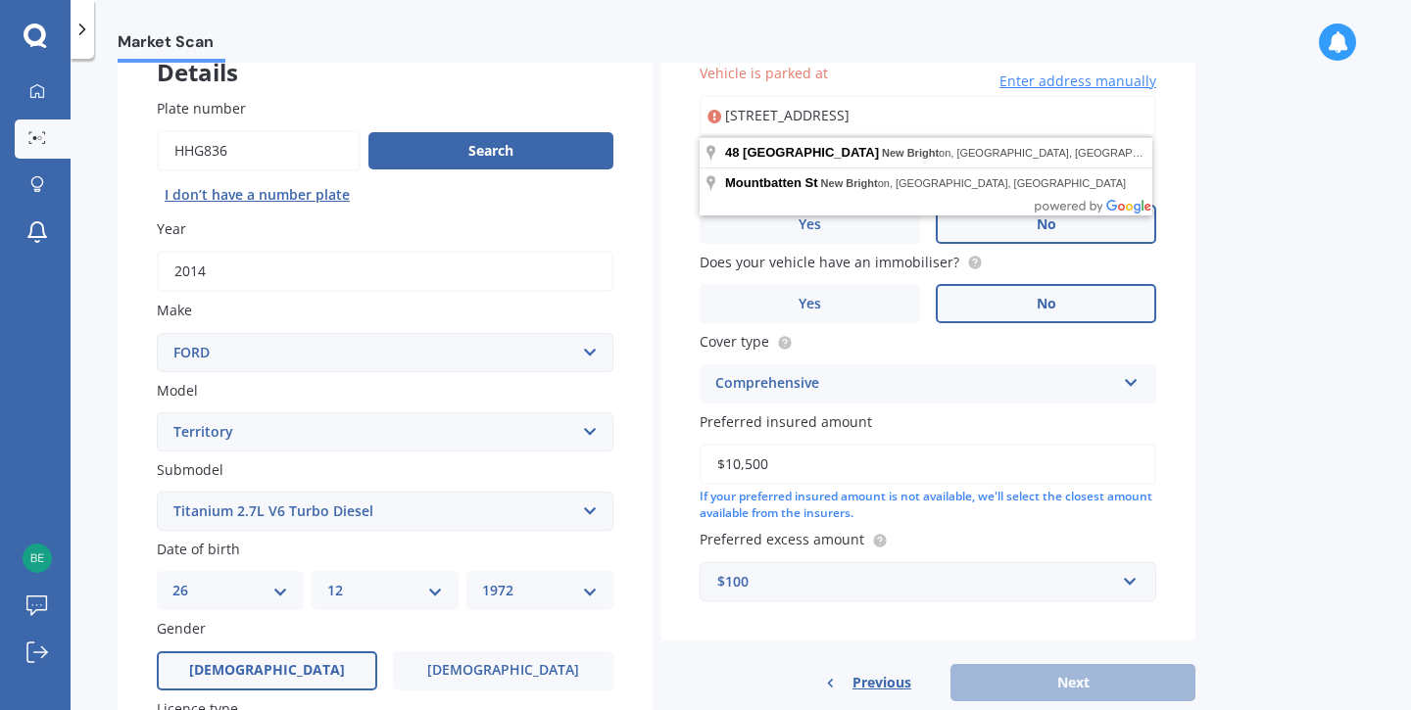
click at [1331, 157] on div "Market Scan Vehicle Market Scan 70 % We just need a few more details to provide…" at bounding box center [741, 388] width 1340 height 651
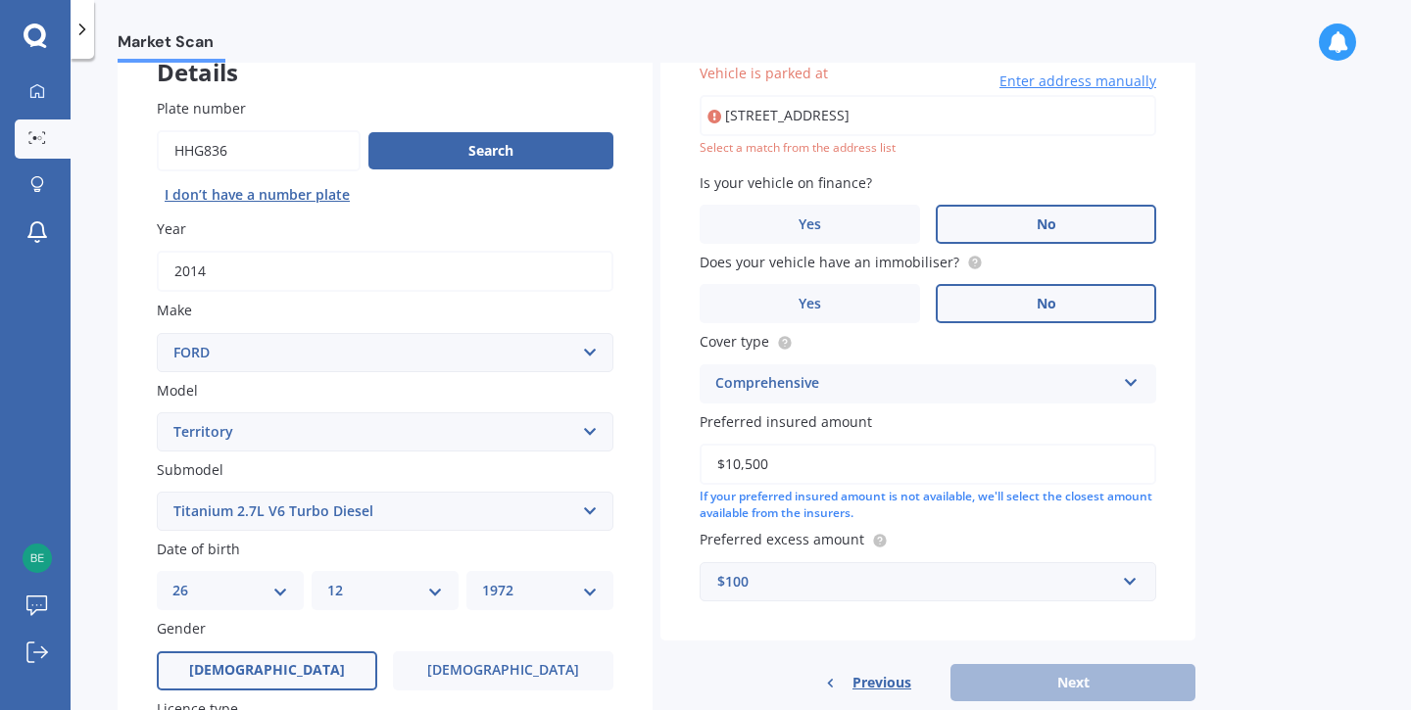
click at [1003, 115] on input "[STREET_ADDRESS]" at bounding box center [927, 115] width 457 height 41
type input "[STREET_ADDRESS]"
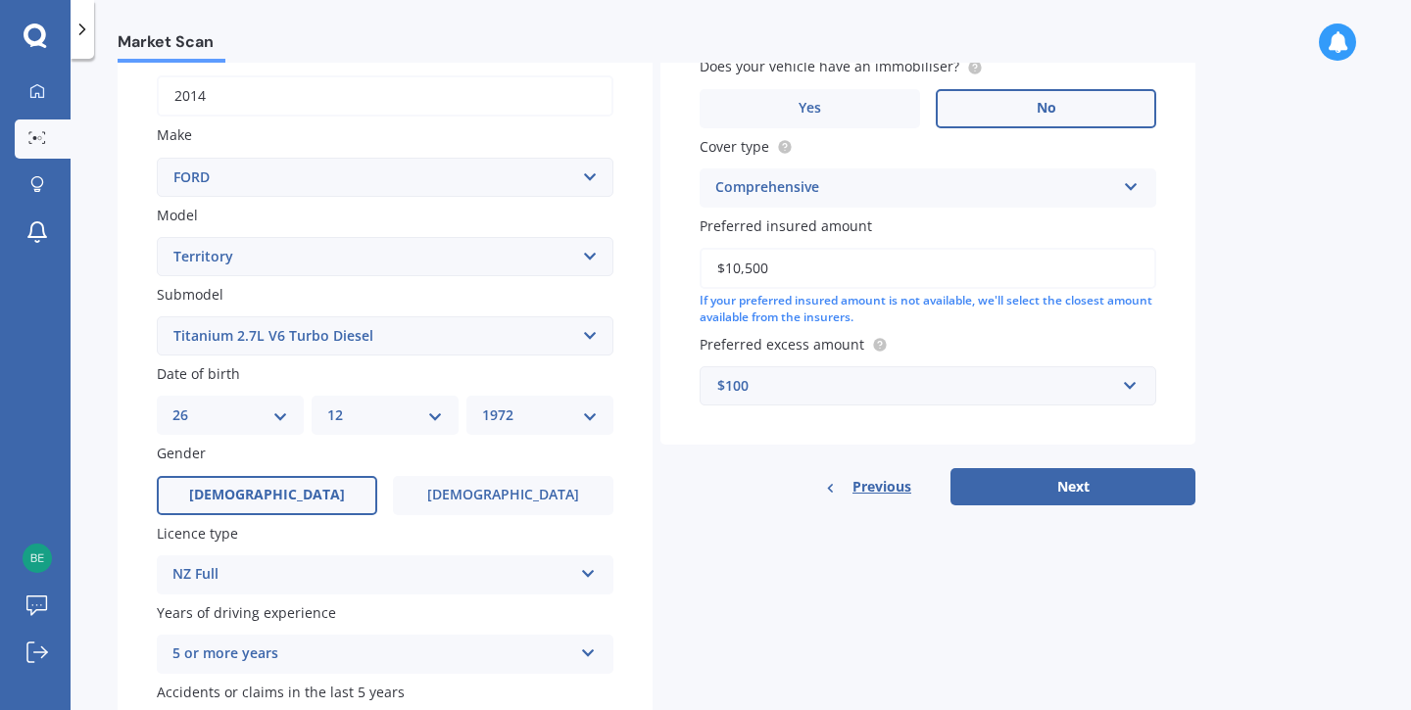
scroll to position [384, 0]
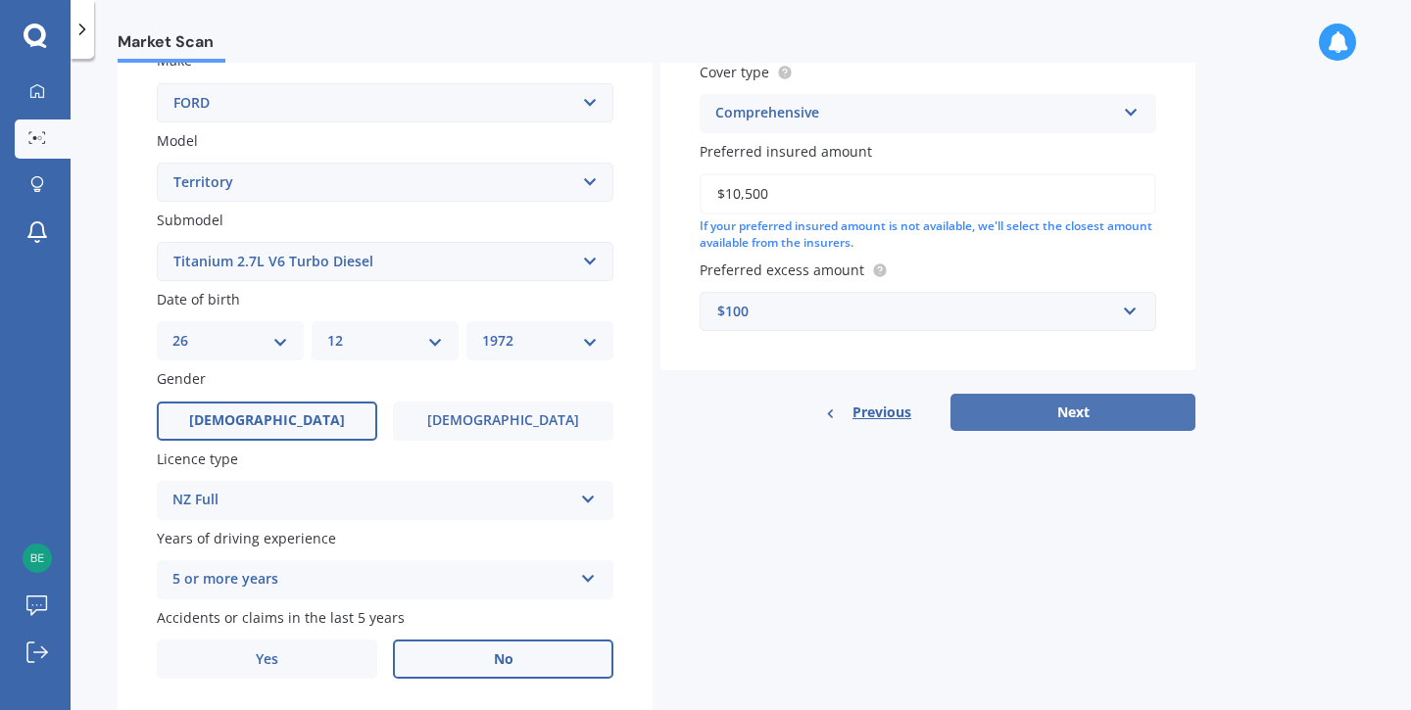
click at [1091, 421] on button "Next" at bounding box center [1072, 412] width 245 height 37
select select "26"
select select "12"
select select "1972"
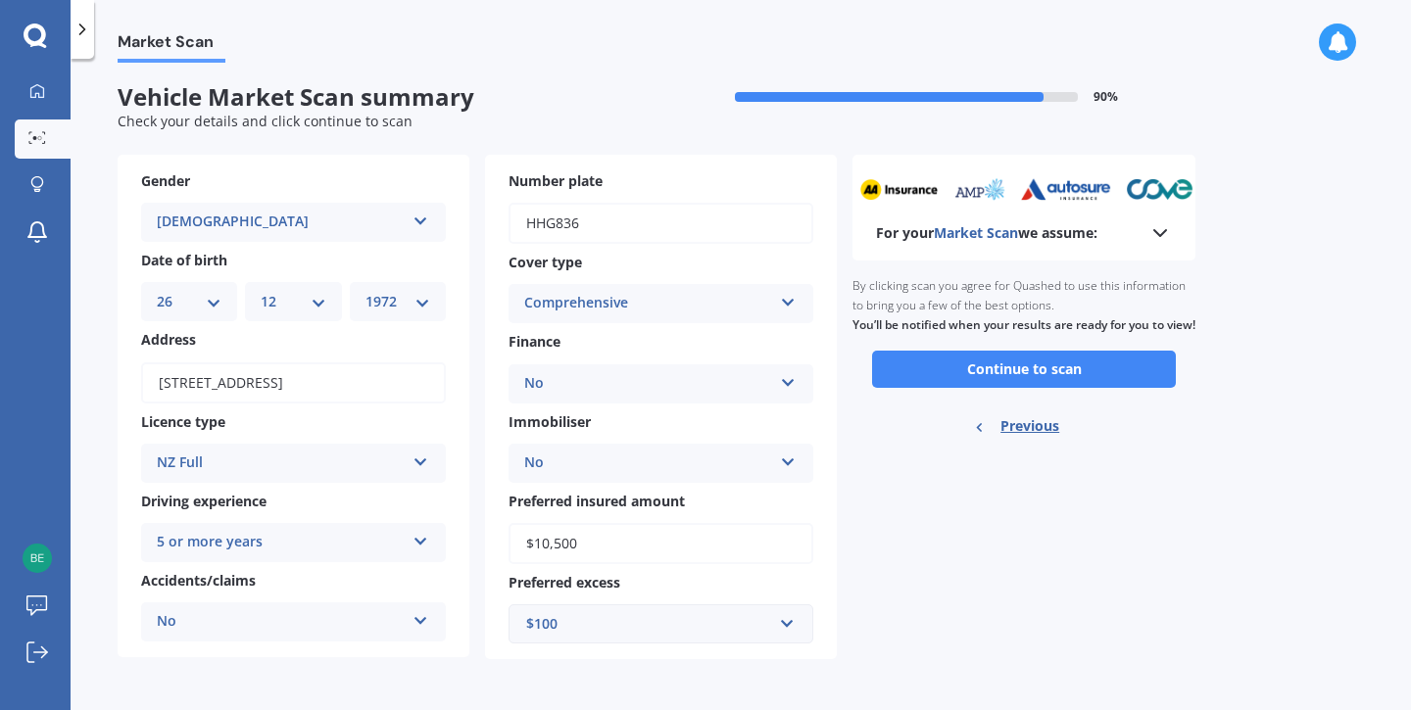
scroll to position [0, 0]
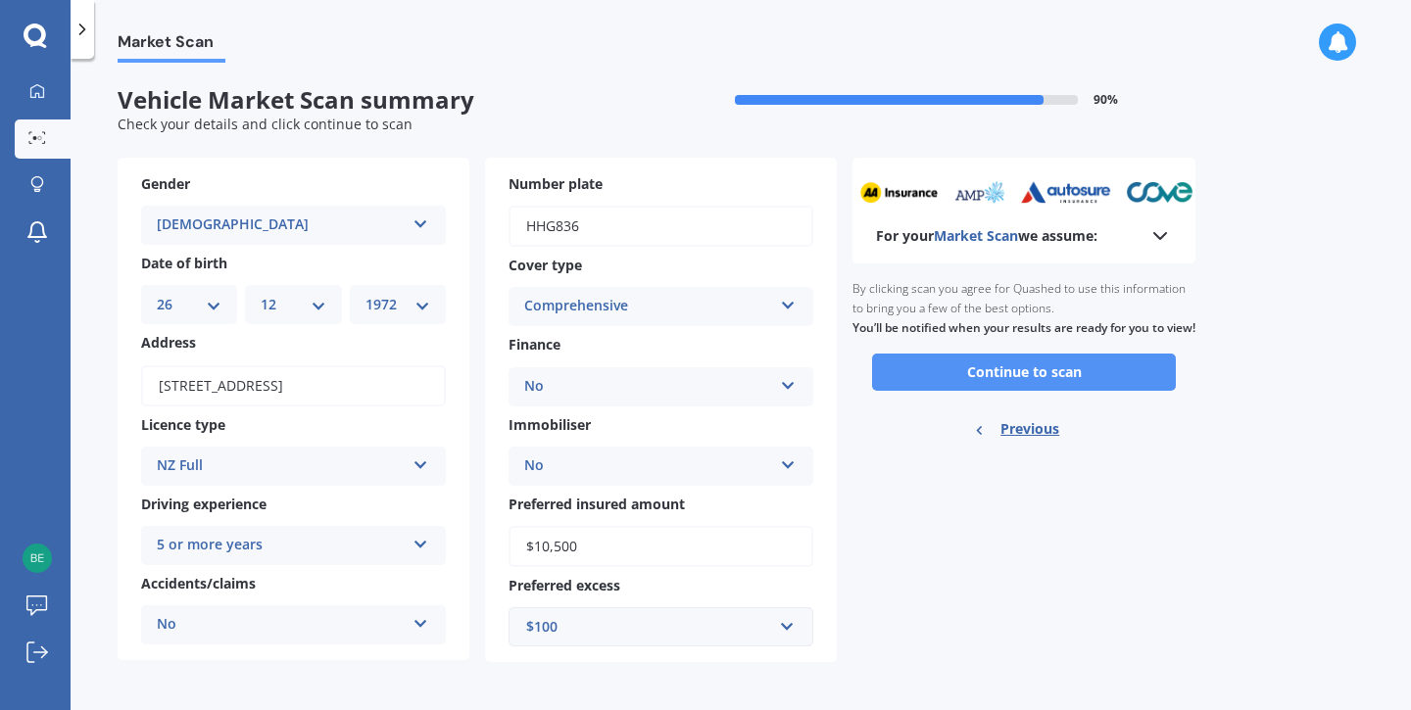
click at [1038, 391] on button "Continue to scan" at bounding box center [1024, 372] width 304 height 37
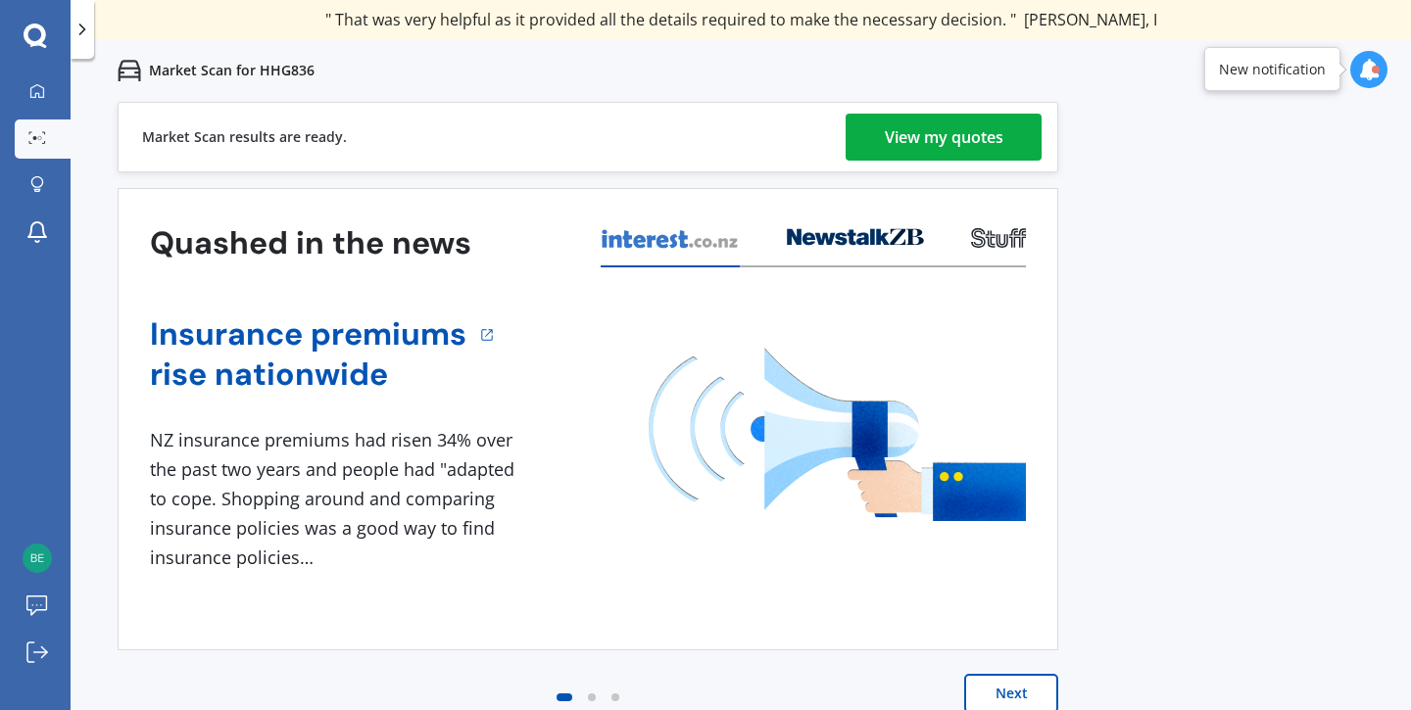
click at [972, 134] on div "View my quotes" at bounding box center [944, 137] width 119 height 47
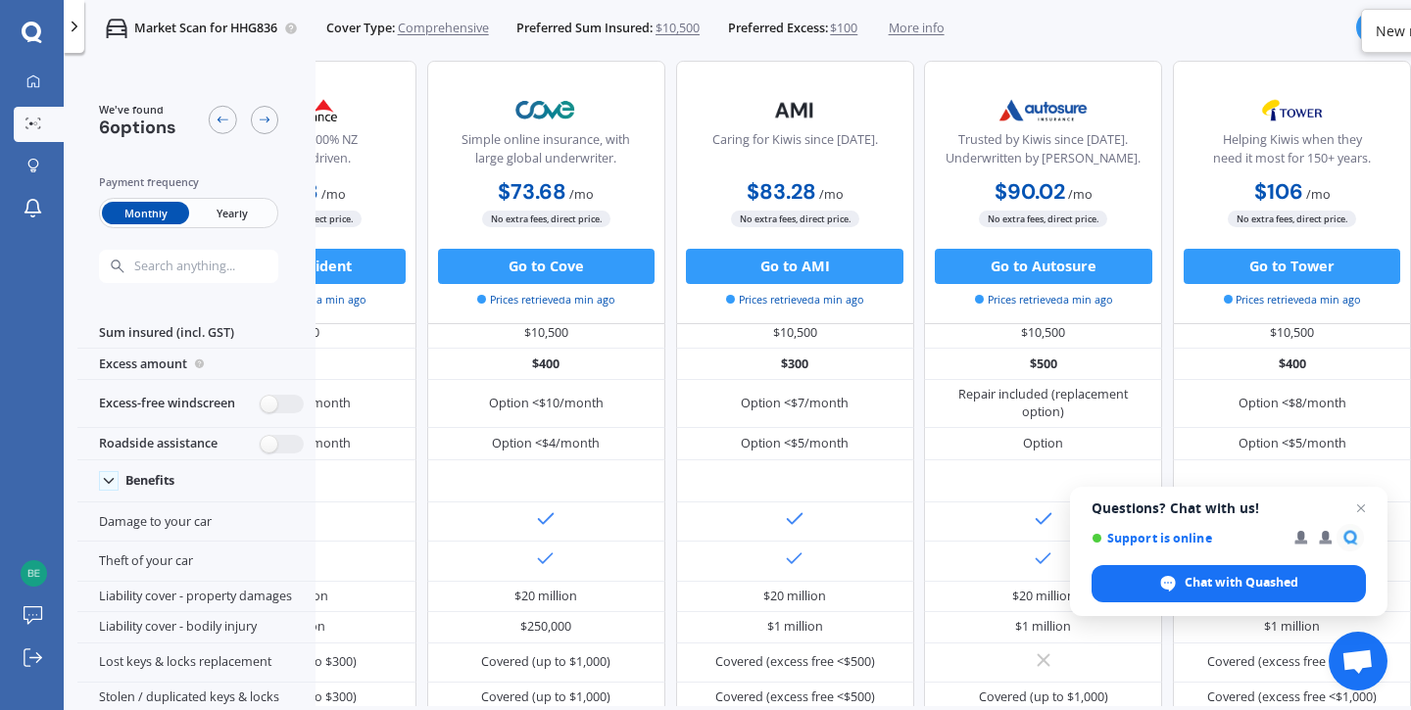
scroll to position [22, 0]
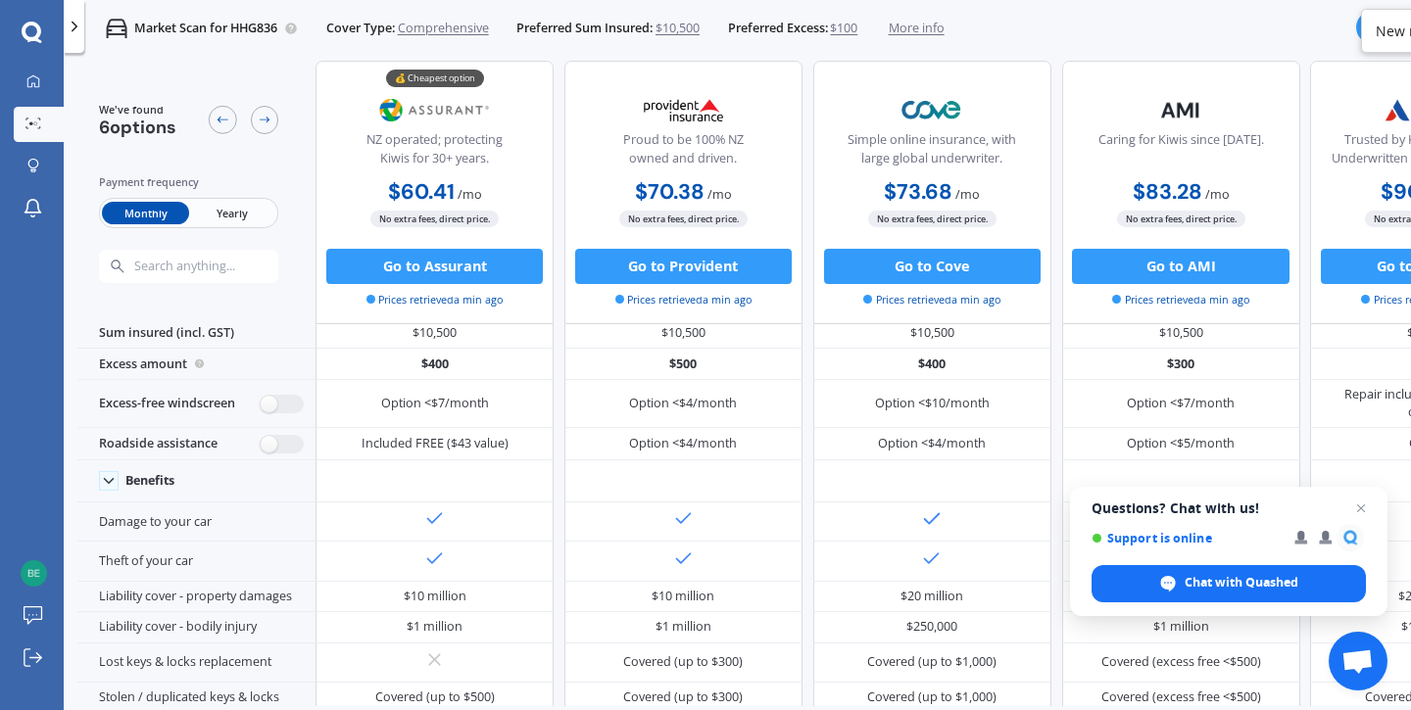
click at [248, 220] on span "Yearly" at bounding box center [232, 213] width 86 height 23
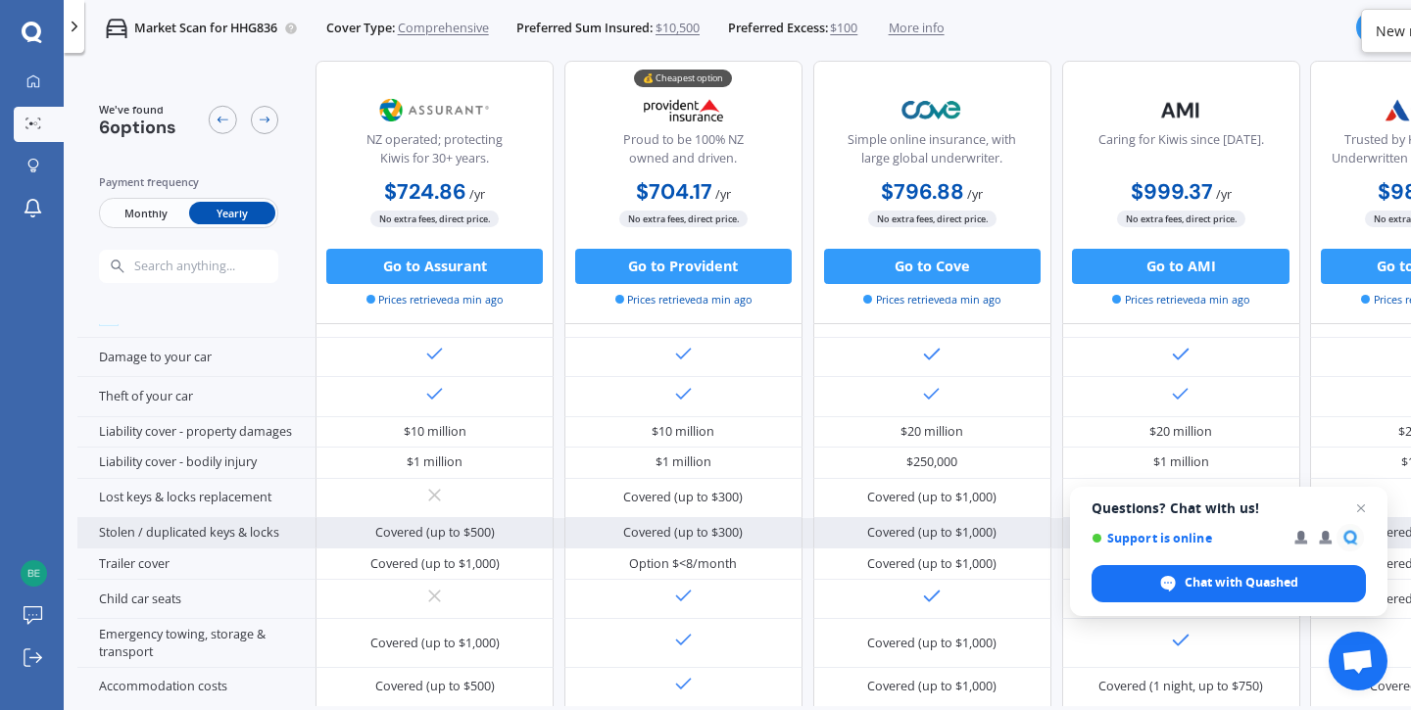
scroll to position [188, 0]
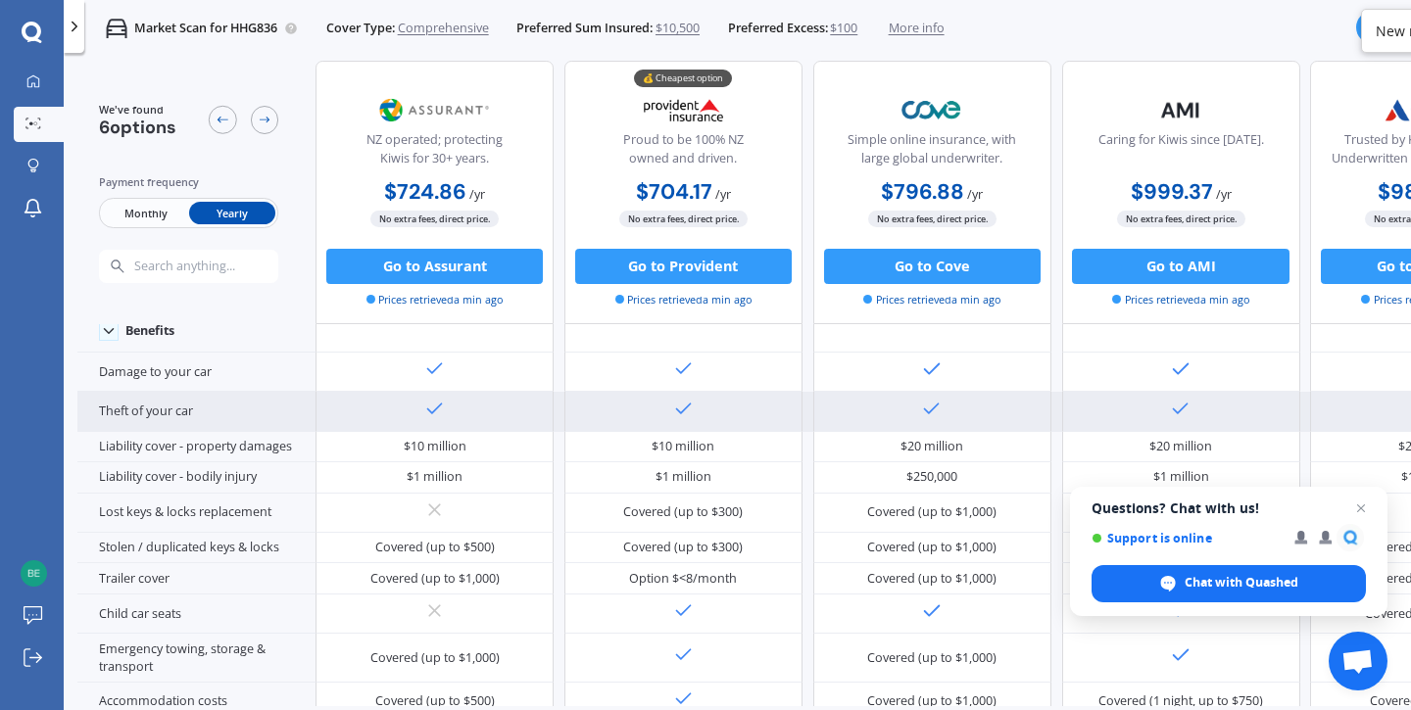
click at [688, 416] on icon at bounding box center [684, 410] width 22 height 22
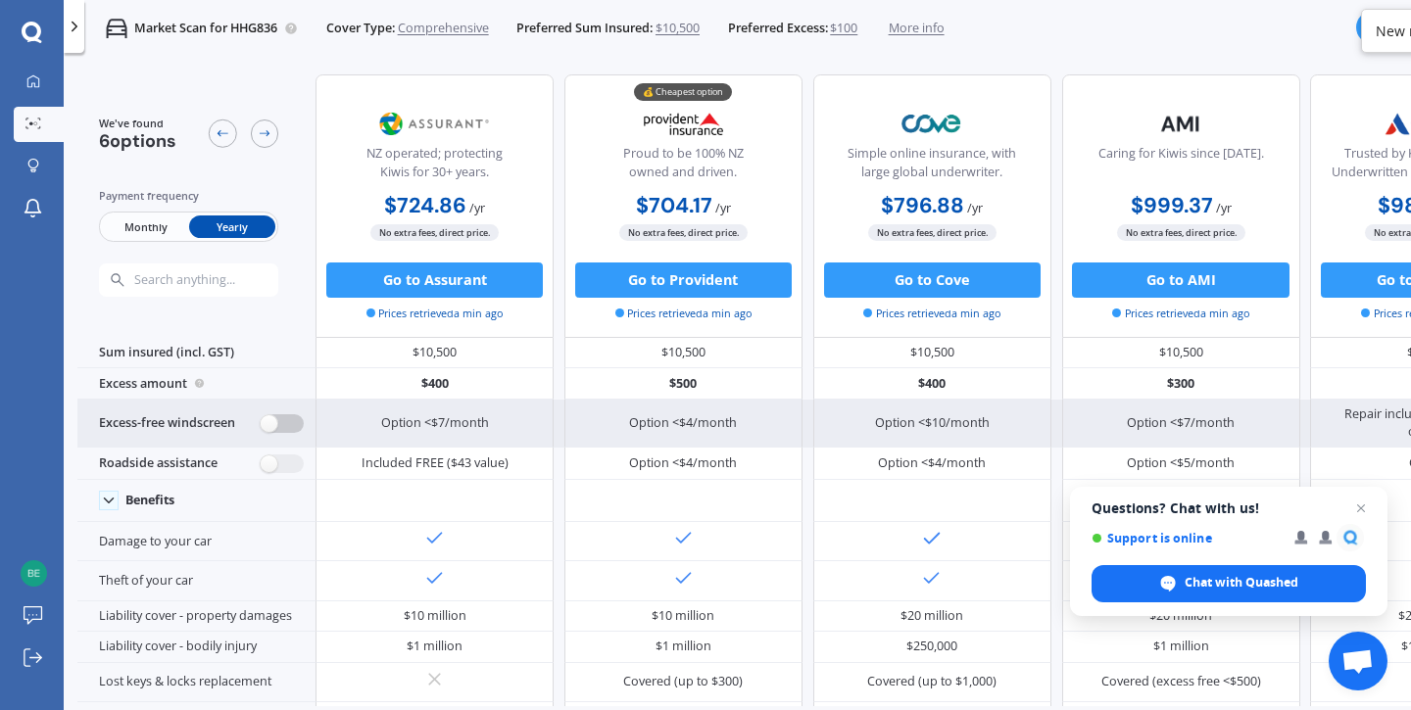
click at [278, 422] on label at bounding box center [282, 423] width 43 height 19
radio input "true"
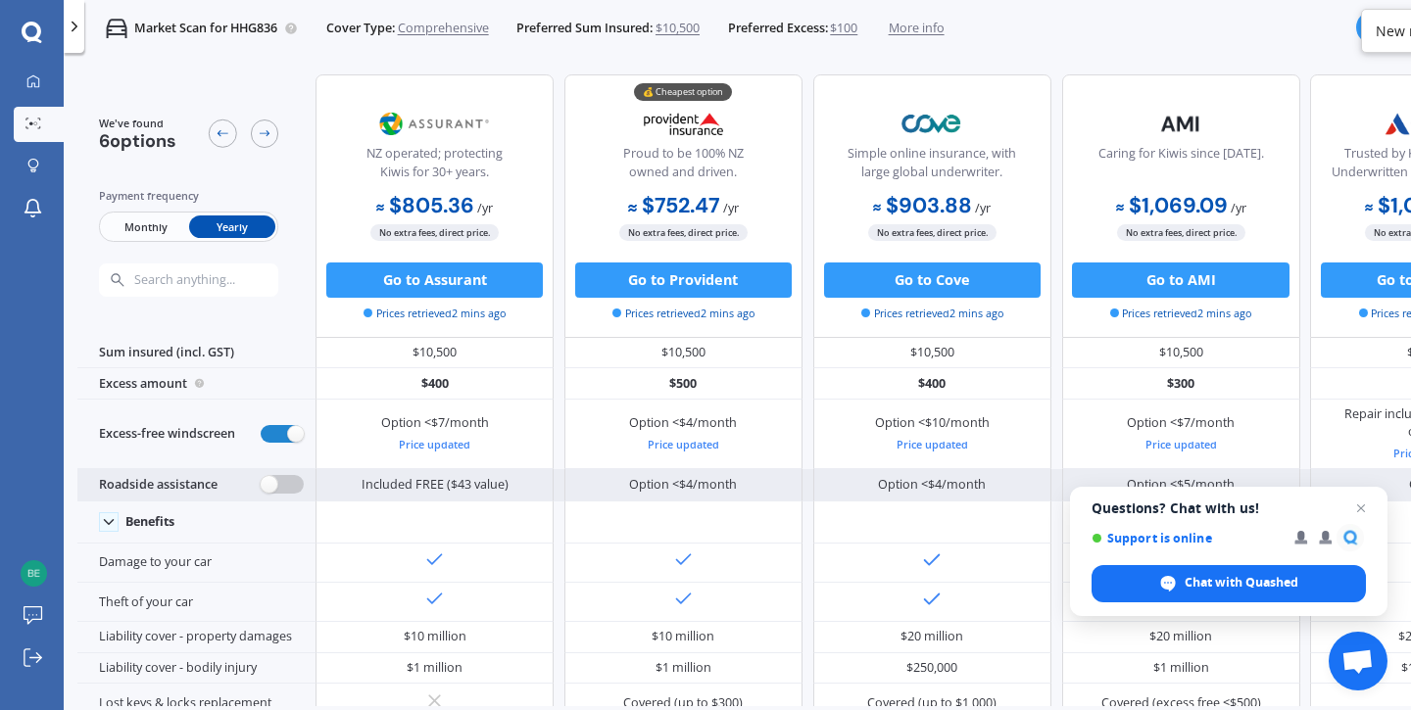
click at [269, 494] on label at bounding box center [282, 484] width 43 height 19
radio input "true"
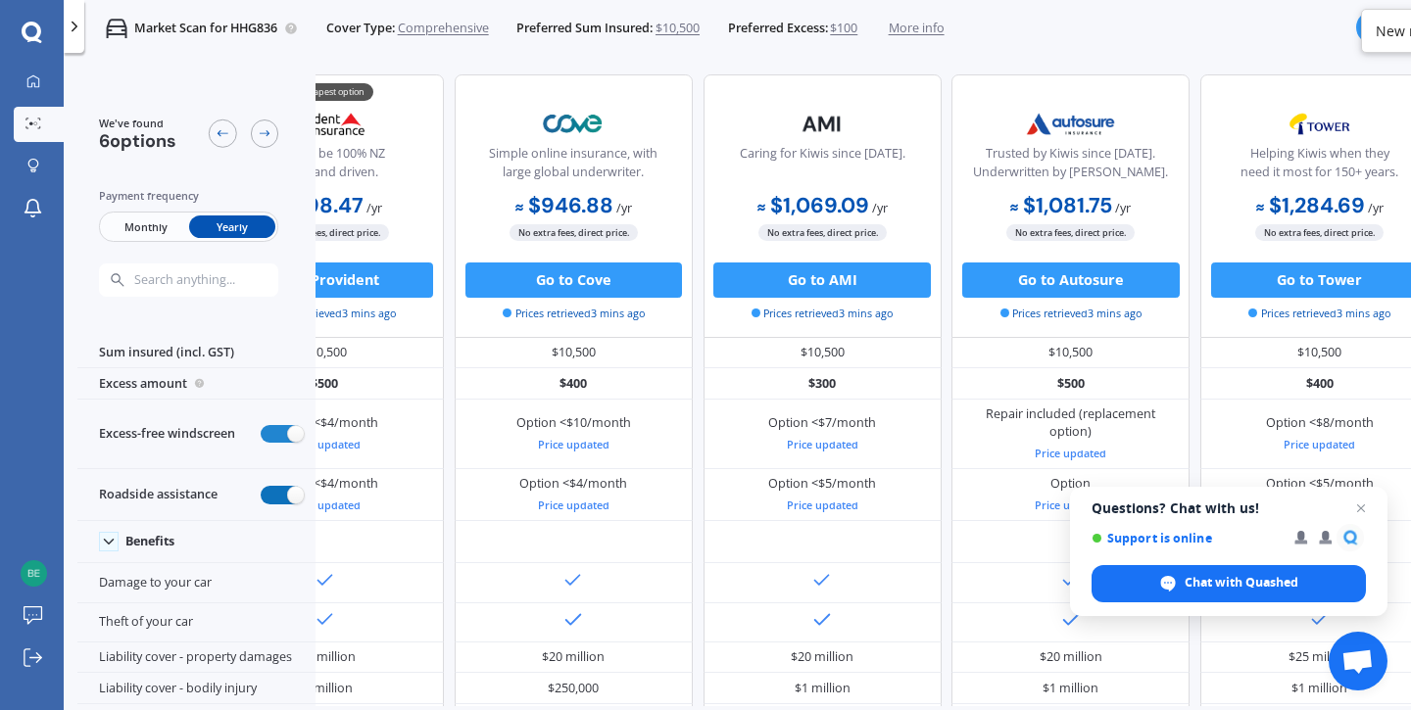
scroll to position [0, 438]
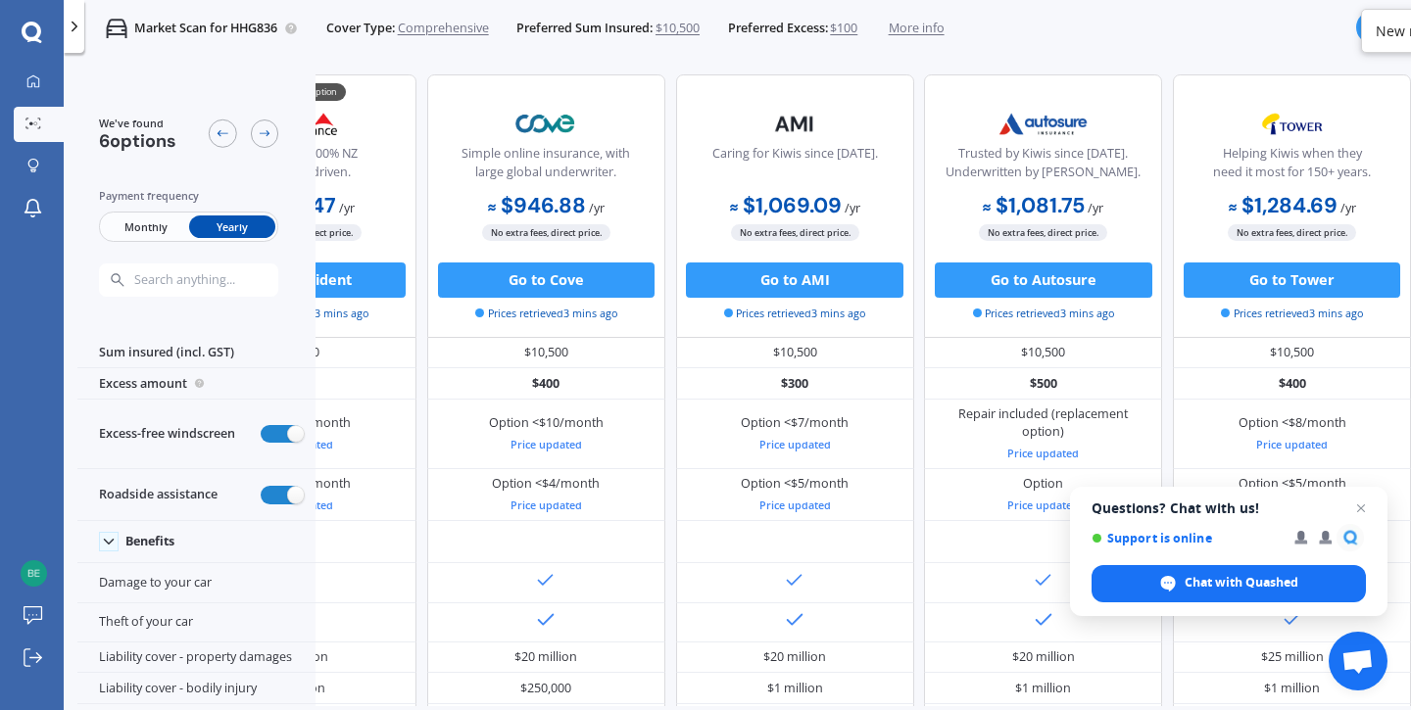
click at [1389, 30] on div "New notification" at bounding box center [1428, 32] width 107 height 20
click at [1231, 31] on div "Market Scan for HHG836 Cover Type: Comprehensive Preferred Sum Insured: $10,500…" at bounding box center [737, 28] width 1347 height 57
